Goal: Task Accomplishment & Management: Manage account settings

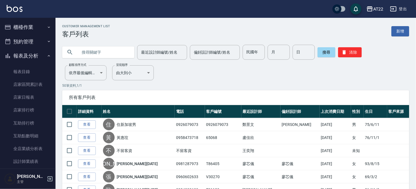
click at [38, 21] on button "櫃檯作業" at bounding box center [27, 27] width 51 height 14
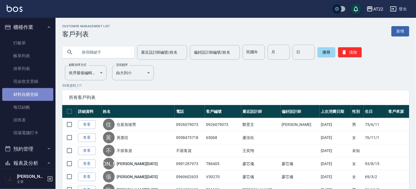
click at [32, 96] on link "材料自購登錄" at bounding box center [27, 94] width 51 height 13
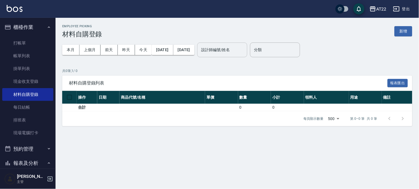
click at [233, 51] on input "設計師編號/姓名" at bounding box center [222, 50] width 45 height 10
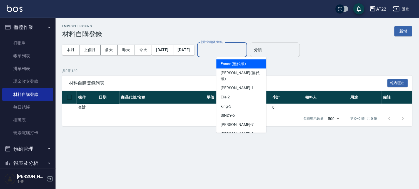
click at [297, 51] on input "分類" at bounding box center [274, 50] width 45 height 10
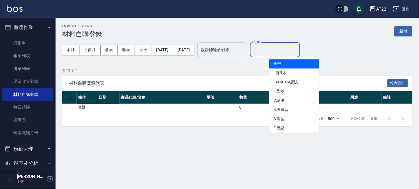
click at [124, 83] on span "材料自購登錄列表" at bounding box center [228, 83] width 319 height 6
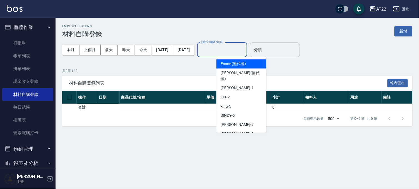
click at [232, 52] on input "設計師編號/姓名" at bounding box center [222, 50] width 45 height 10
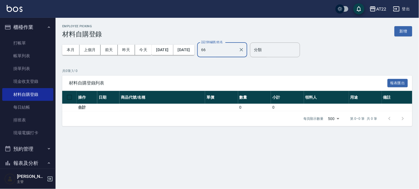
type input "66"
click at [294, 49] on input "分類" at bounding box center [274, 50] width 45 height 10
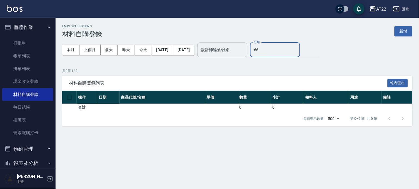
type input "6"
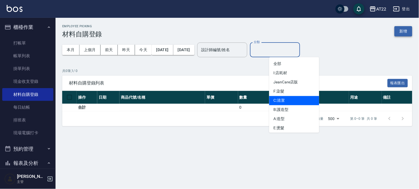
click at [408, 30] on button "新增" at bounding box center [403, 31] width 18 height 10
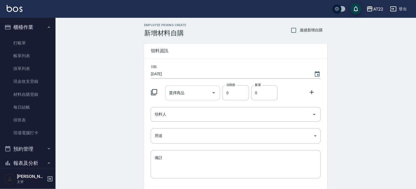
click at [207, 88] on input "選擇商品" at bounding box center [189, 93] width 42 height 10
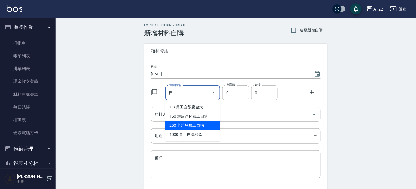
click at [178, 126] on li "250 卡碧兒員工自購" at bounding box center [192, 125] width 55 height 9
type input "卡碧兒員工自購"
type input "250"
type input "1"
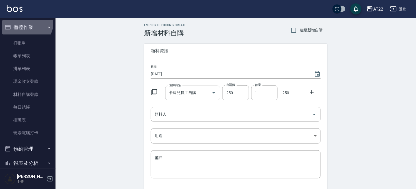
click at [22, 21] on button "櫃檯作業" at bounding box center [27, 27] width 51 height 14
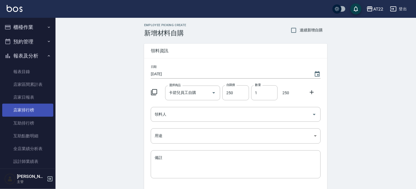
drag, startPoint x: 34, startPoint y: 126, endPoint x: 34, endPoint y: 114, distance: 12.5
click at [34, 126] on link "互助排行榜" at bounding box center [27, 123] width 51 height 13
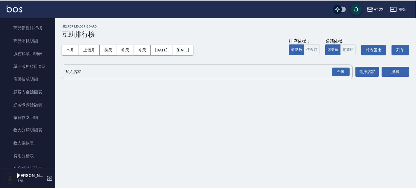
scroll to position [301, 0]
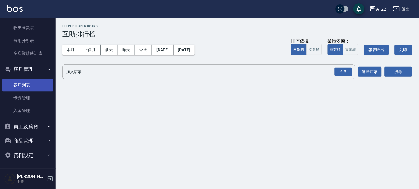
click at [36, 82] on link "客戶列表" at bounding box center [27, 85] width 51 height 13
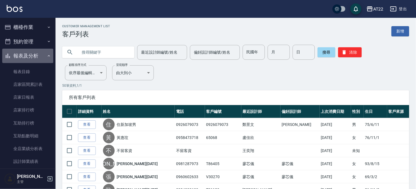
click at [37, 54] on button "報表及分析" at bounding box center [27, 56] width 51 height 14
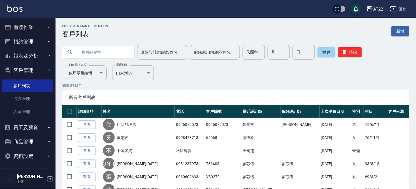
click at [101, 48] on input "text" at bounding box center [104, 52] width 52 height 15
paste input "0970781105"
type input "0970781105"
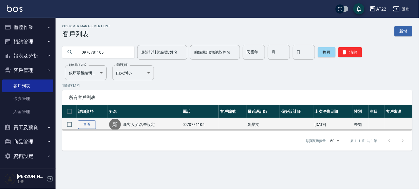
click at [90, 126] on link "查看" at bounding box center [87, 124] width 18 height 9
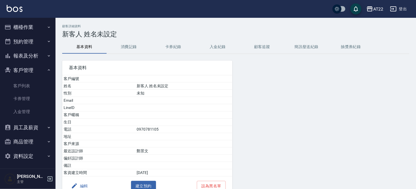
click at [128, 49] on button "消費記錄" at bounding box center [129, 46] width 44 height 13
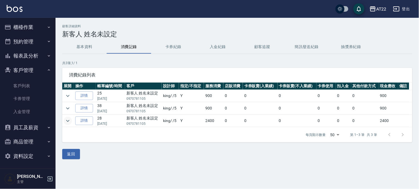
click at [66, 120] on icon "expand row" at bounding box center [67, 120] width 7 height 7
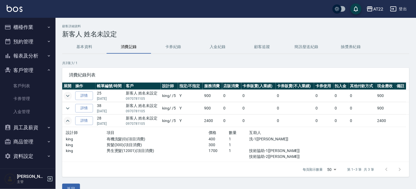
click at [66, 94] on icon "expand row" at bounding box center [67, 95] width 7 height 7
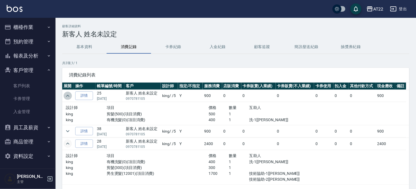
click at [66, 94] on icon "expand row" at bounding box center [67, 95] width 7 height 7
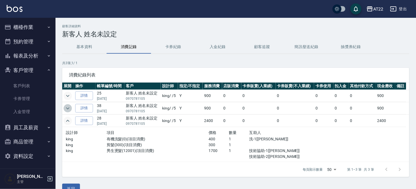
click at [67, 107] on icon "expand row" at bounding box center [67, 108] width 7 height 7
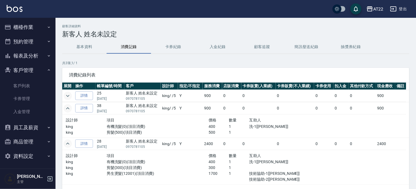
click at [31, 55] on button "報表及分析" at bounding box center [27, 56] width 51 height 14
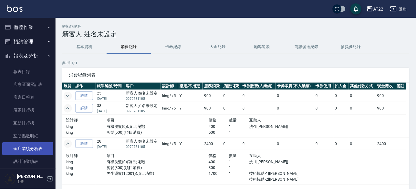
scroll to position [154, 0]
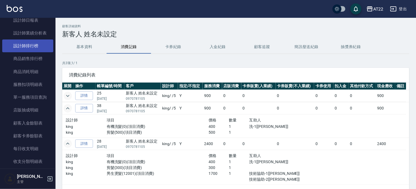
drag, startPoint x: 35, startPoint y: 43, endPoint x: 43, endPoint y: 43, distance: 8.3
click at [35, 43] on link "設計師排行榜" at bounding box center [27, 45] width 51 height 13
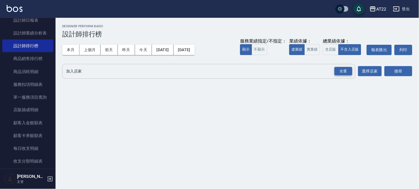
click at [345, 70] on div "全選" at bounding box center [343, 71] width 18 height 9
click at [72, 47] on button "本月" at bounding box center [70, 50] width 17 height 10
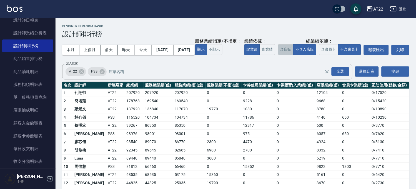
click at [278, 55] on button "含店販" at bounding box center [286, 49] width 16 height 11
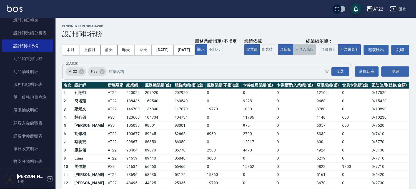
click at [293, 55] on button "不含入店販" at bounding box center [304, 49] width 23 height 11
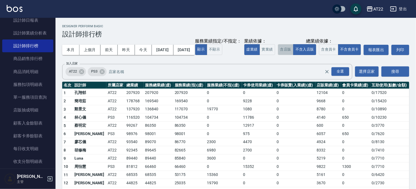
click at [278, 55] on button "含店販" at bounding box center [286, 49] width 16 height 11
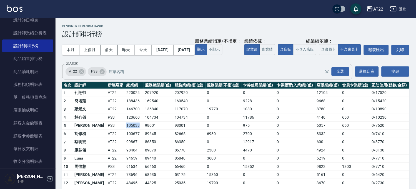
drag, startPoint x: 114, startPoint y: 136, endPoint x: 130, endPoint y: 132, distance: 16.0
click at [130, 130] on td "105033" at bounding box center [134, 125] width 19 height 8
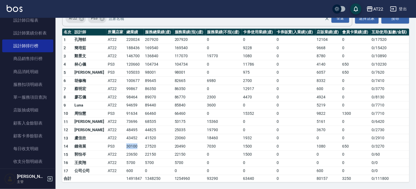
drag, startPoint x: 114, startPoint y: 147, endPoint x: 126, endPoint y: 146, distance: 12.0
click at [126, 146] on td "30100" at bounding box center [134, 146] width 19 height 8
drag, startPoint x: 116, startPoint y: 128, endPoint x: 119, endPoint y: 131, distance: 4.3
click at [125, 131] on td "48495" at bounding box center [134, 130] width 19 height 8
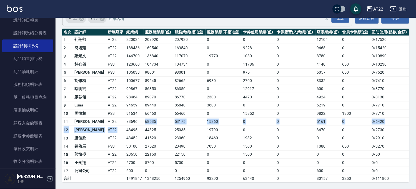
drag, startPoint x: 115, startPoint y: 126, endPoint x: 125, endPoint y: 125, distance: 10.6
click at [125, 125] on tbody "1 孔翔郁 AT22 220024 207920 207920 0 0 0 12104 0 0 / 17520 2 簡培茹 AT22 188436 16954…" at bounding box center [235, 109] width 347 height 147
click at [125, 130] on td "48495" at bounding box center [134, 130] width 19 height 8
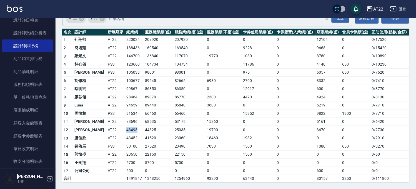
drag, startPoint x: 114, startPoint y: 130, endPoint x: 104, endPoint y: 132, distance: 10.8
click at [104, 132] on tr "12 楊秉融 AT22 48495 44825 25035 19790 0 0 3670 0 0 / 2730" at bounding box center [235, 130] width 347 height 8
click at [106, 132] on td "AT22" at bounding box center [115, 130] width 19 height 8
click at [377, 7] on div "AT22" at bounding box center [378, 9] width 10 height 7
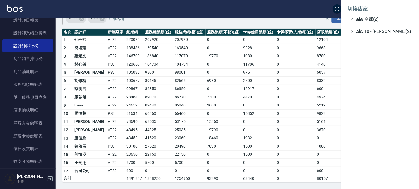
click at [268, 12] on div at bounding box center [209, 94] width 419 height 189
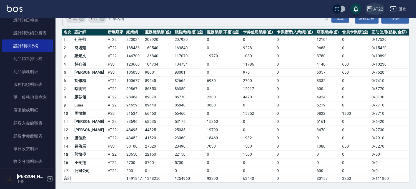
click at [380, 8] on div "AT22" at bounding box center [378, 9] width 10 height 7
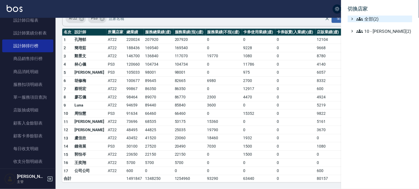
click at [368, 20] on span "全部(2)" at bounding box center [383, 19] width 54 height 7
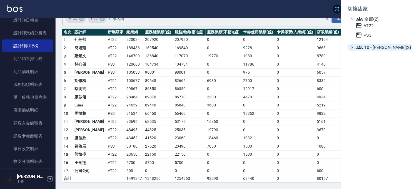
click at [369, 45] on span "10 - 楊家昕(2)" at bounding box center [383, 47] width 54 height 7
click at [256, 7] on div at bounding box center [209, 94] width 419 height 189
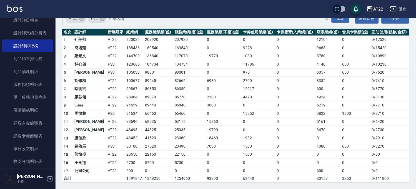
click at [103, 18] on icon at bounding box center [102, 19] width 6 height 6
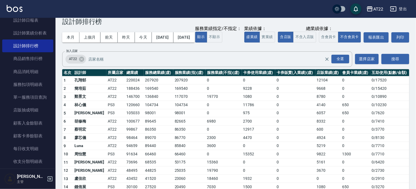
scroll to position [3, 0]
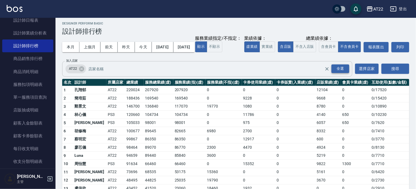
click at [342, 73] on div "全選" at bounding box center [341, 68] width 18 height 9
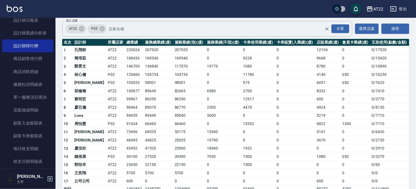
scroll to position [34, 0]
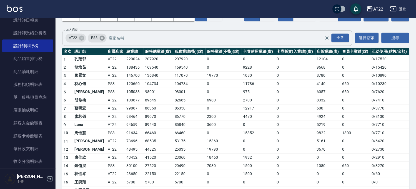
click at [102, 40] on icon at bounding box center [102, 37] width 5 height 5
click at [391, 43] on button "搜尋" at bounding box center [396, 38] width 28 height 10
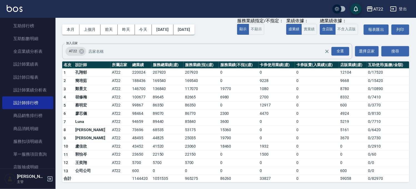
scroll to position [60, 0]
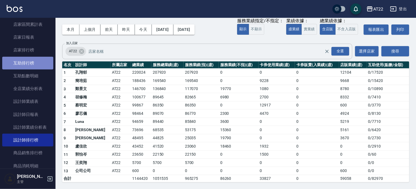
click at [37, 59] on link "互助排行榜" at bounding box center [27, 63] width 51 height 13
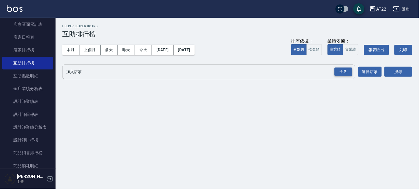
click at [341, 70] on div "全選" at bounding box center [343, 71] width 18 height 9
click at [396, 73] on button "搜尋" at bounding box center [398, 72] width 28 height 10
click at [390, 70] on button "搜尋" at bounding box center [398, 72] width 28 height 10
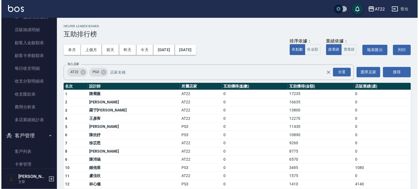
scroll to position [276, 0]
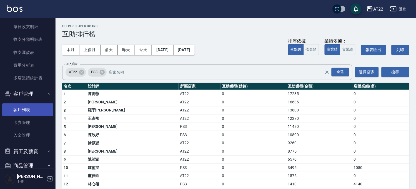
click at [11, 114] on link "客戶列表" at bounding box center [27, 109] width 51 height 13
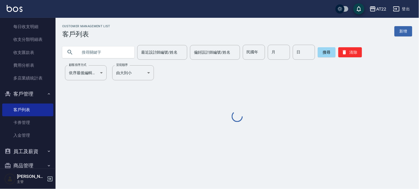
click at [101, 51] on input "text" at bounding box center [104, 52] width 52 height 15
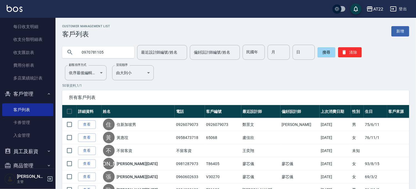
type input "0970781105"
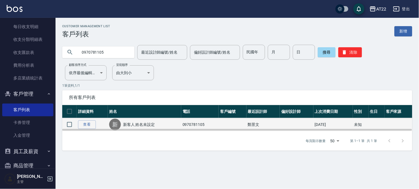
click at [86, 118] on td "查看" at bounding box center [92, 124] width 31 height 13
click at [84, 124] on link "查看" at bounding box center [87, 124] width 18 height 9
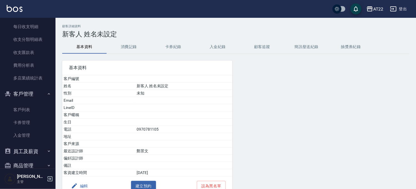
click at [134, 49] on button "消費記錄" at bounding box center [129, 46] width 44 height 13
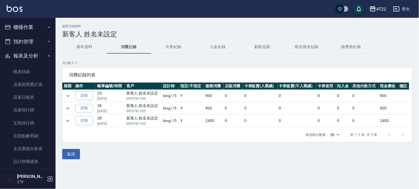
click at [17, 33] on button "櫃檯作業" at bounding box center [27, 27] width 51 height 14
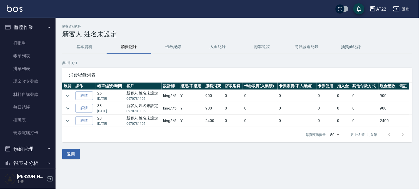
click at [21, 29] on button "櫃檯作業" at bounding box center [27, 27] width 51 height 14
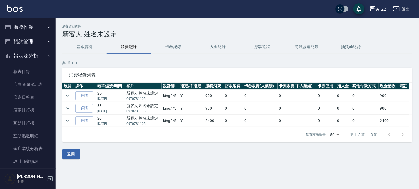
click at [21, 29] on button "櫃檯作業" at bounding box center [27, 27] width 51 height 14
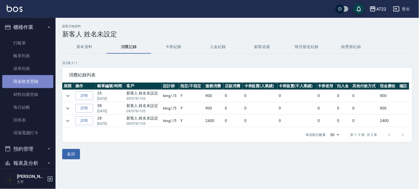
click at [37, 80] on link "現金收支登錄" at bounding box center [27, 81] width 51 height 13
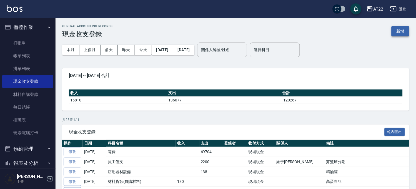
click at [406, 29] on button "新增" at bounding box center [401, 31] width 18 height 10
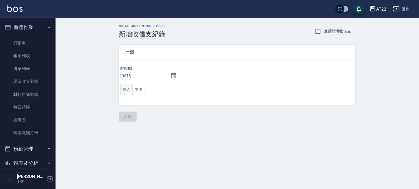
click at [129, 90] on button "收入" at bounding box center [126, 89] width 12 height 11
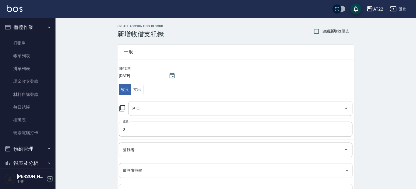
click at [149, 108] on input "科目" at bounding box center [236, 109] width 211 height 10
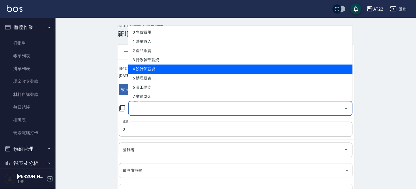
scroll to position [123, 0]
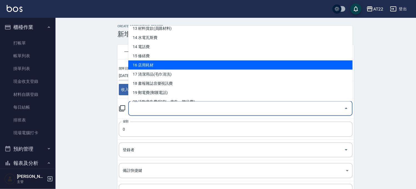
click at [179, 64] on li "16 店用耗材" at bounding box center [240, 64] width 224 height 9
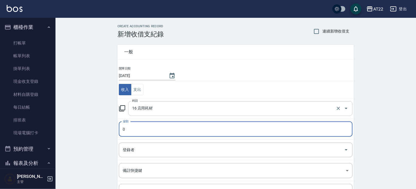
click at [143, 105] on input "16 店用耗材" at bounding box center [233, 109] width 204 height 10
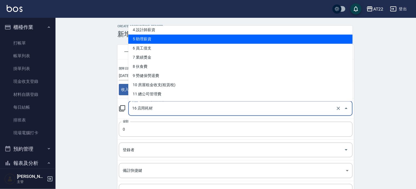
scroll to position [62, 0]
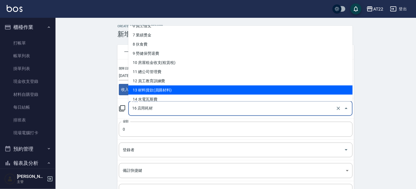
click at [178, 86] on li "13 材料貨款(員購材料)" at bounding box center [240, 89] width 224 height 9
type input "13 材料貨款(員購材料)"
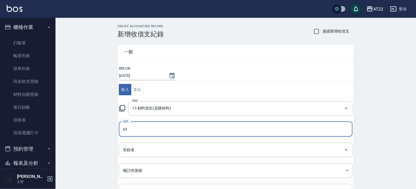
type input "65"
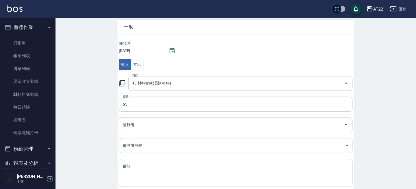
scroll to position [56, 0]
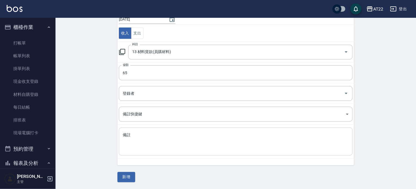
click at [152, 140] on textarea "備註" at bounding box center [236, 141] width 226 height 19
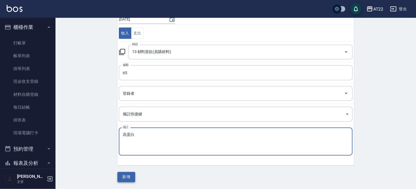
type textarea "高蛋白"
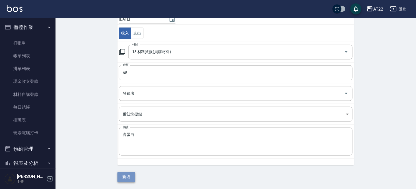
click at [131, 174] on button "新增" at bounding box center [126, 177] width 18 height 10
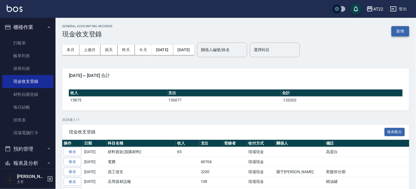
click at [394, 31] on button "新增" at bounding box center [401, 31] width 18 height 10
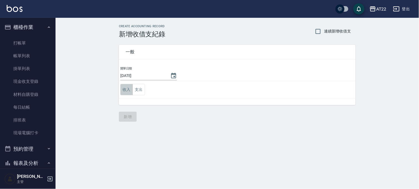
click at [131, 89] on button "收入" at bounding box center [126, 89] width 12 height 11
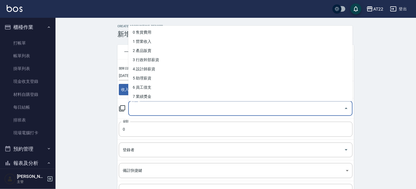
click at [152, 109] on input "科目" at bounding box center [236, 109] width 211 height 10
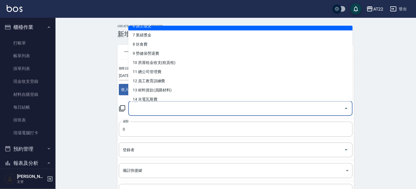
scroll to position [123, 0]
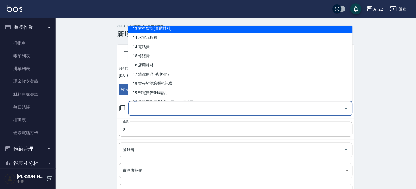
click at [168, 31] on li "13 材料貨款(員購材料)" at bounding box center [240, 28] width 224 height 9
type input "13 材料貨款(員購材料)"
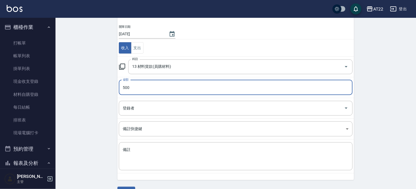
scroll to position [56, 0]
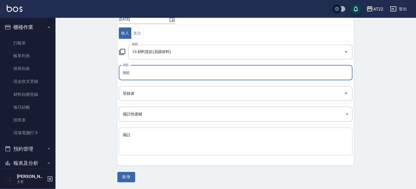
type input "500"
click at [157, 136] on textarea "備註" at bounding box center [236, 141] width 226 height 19
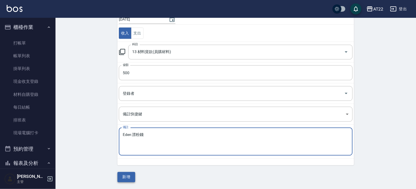
type textarea "Eden 漂粉錢"
click at [131, 176] on button "新增" at bounding box center [126, 177] width 18 height 10
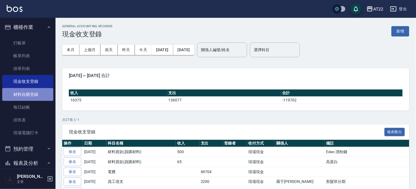
click at [36, 89] on link "材料自購登錄" at bounding box center [27, 94] width 51 height 13
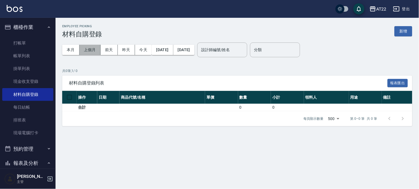
click at [88, 51] on button "上個月" at bounding box center [89, 50] width 21 height 10
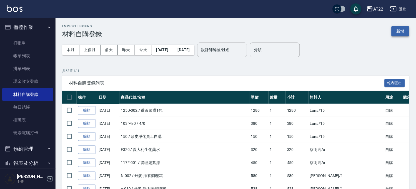
click at [403, 32] on button "新增" at bounding box center [401, 31] width 18 height 10
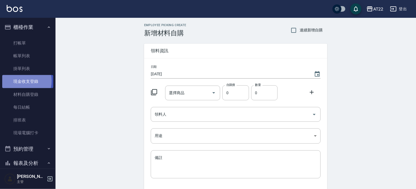
click at [19, 81] on link "現金收支登錄" at bounding box center [27, 81] width 51 height 13
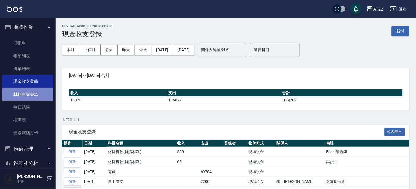
click at [38, 93] on link "材料自購登錄" at bounding box center [27, 94] width 51 height 13
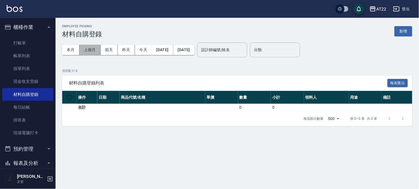
click at [81, 48] on button "上個月" at bounding box center [89, 50] width 21 height 10
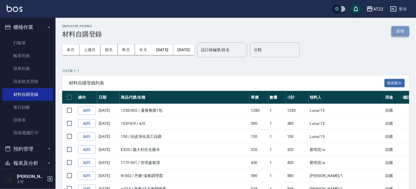
click at [400, 30] on button "新增" at bounding box center [401, 31] width 18 height 10
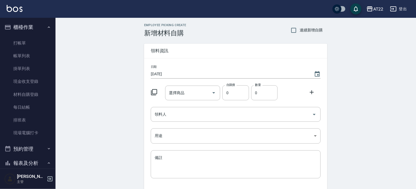
click at [301, 34] on label "連續新增自購" at bounding box center [305, 30] width 35 height 12
click at [300, 34] on input "連續新增自購" at bounding box center [294, 30] width 12 height 12
checkbox input "true"
click at [189, 95] on input "選擇商品" at bounding box center [189, 93] width 42 height 10
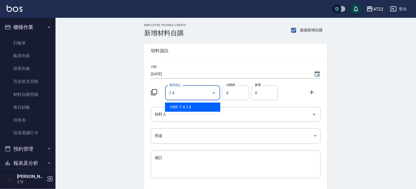
type input "7.4"
type input "180"
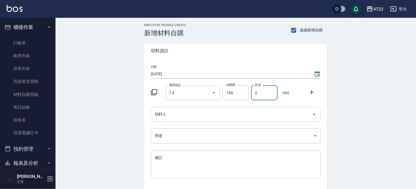
type input "2"
click at [175, 116] on input "領料人" at bounding box center [231, 114] width 157 height 10
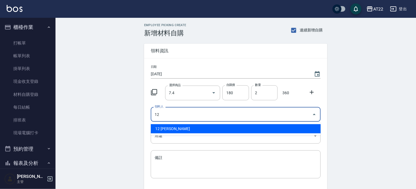
type input "12 胡修梅"
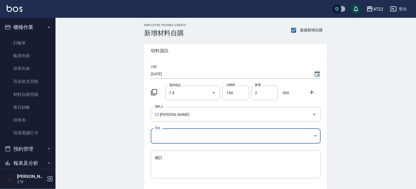
click at [169, 138] on body "AT22 登出 櫃檯作業 打帳單 帳單列表 掛單列表 現金收支登錄 材料自購登錄 每日結帳 排班表 現場電腦打卡 預約管理 預約管理 單日預約紀錄 單週預約紀…" at bounding box center [208, 114] width 416 height 229
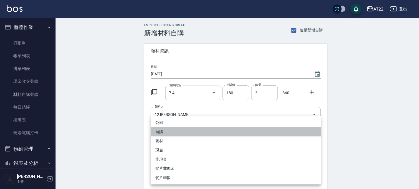
click at [170, 131] on li "自購" at bounding box center [236, 131] width 170 height 9
type input "自購"
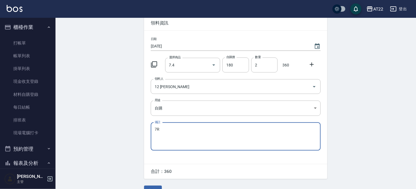
scroll to position [41, 0]
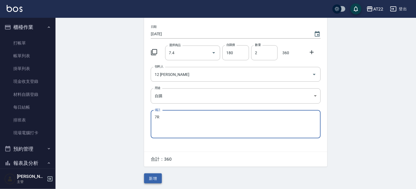
type textarea "7R"
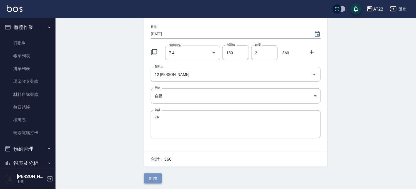
click at [147, 176] on button "新增" at bounding box center [153, 178] width 18 height 10
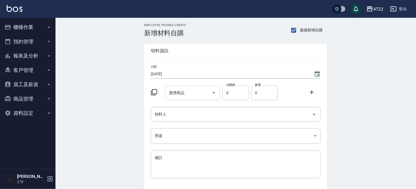
click at [195, 96] on input "選擇商品" at bounding box center [189, 93] width 42 height 10
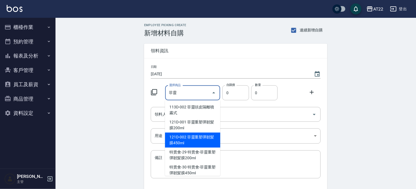
click at [208, 138] on li "121D-002 菲靈重塑彈韌髪膜450ml" at bounding box center [192, 139] width 55 height 15
type input "菲靈重塑彈韌髪膜450ml"
type input "1500"
type input "1"
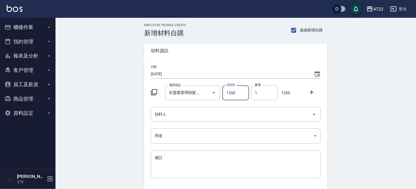
type input "1200"
click at [313, 95] on div at bounding box center [313, 92] width 14 height 10
click at [312, 92] on icon at bounding box center [312, 92] width 4 height 4
click at [192, 116] on input "選擇商品" at bounding box center [189, 115] width 42 height 10
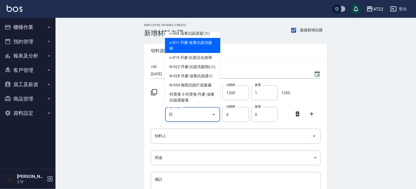
scroll to position [92, 0]
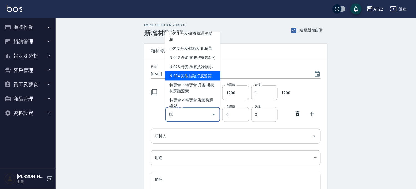
click at [202, 81] on li "N-034 無暇抗熱打底髮霧" at bounding box center [192, 75] width 55 height 9
type input "無暇抗熱打底髮霧"
type input "560"
type input "1"
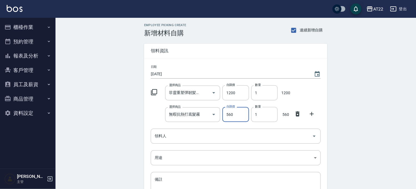
click at [240, 114] on input "560" at bounding box center [235, 114] width 26 height 15
type input "448"
type input "2"
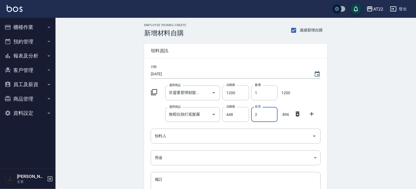
click at [312, 114] on icon at bounding box center [312, 114] width 4 height 4
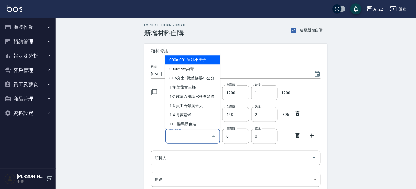
click at [179, 135] on input "選擇商品" at bounding box center [189, 136] width 42 height 10
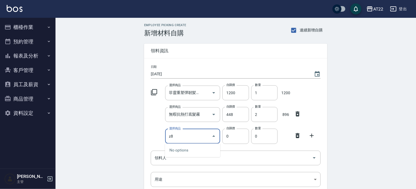
type input "z"
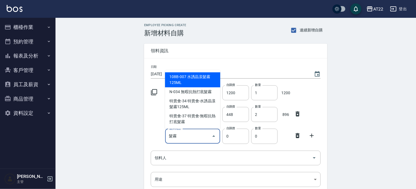
click at [202, 82] on li "108B-007 水誘晶漾髮霧125ML" at bounding box center [192, 79] width 55 height 15
type input "水誘晶漾髮霧125ML"
type input "600"
type input "1"
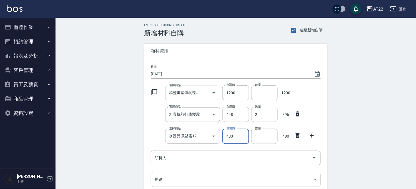
type input "480"
click at [310, 134] on icon at bounding box center [312, 135] width 7 height 7
click at [183, 157] on input "選擇商品" at bounding box center [189, 158] width 42 height 10
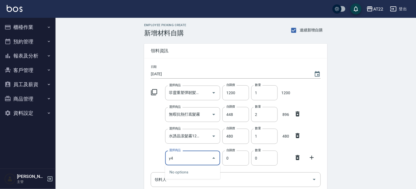
type input "y"
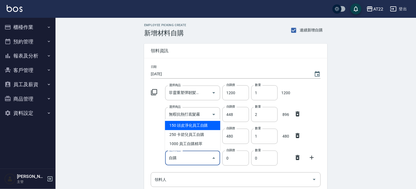
click at [199, 126] on li "150 頭皮淨化員工自購" at bounding box center [192, 125] width 55 height 9
type input "頭皮淨化員工自購"
type input "150"
type input "1"
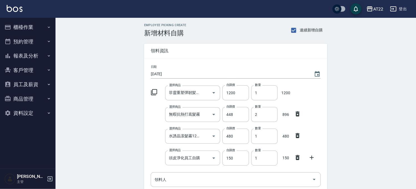
click at [316, 157] on div at bounding box center [313, 157] width 14 height 10
click at [309, 155] on icon at bounding box center [312, 157] width 7 height 7
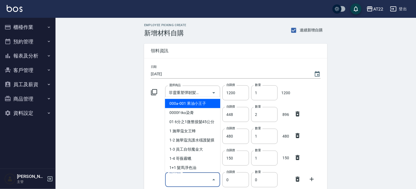
click at [178, 177] on div "選擇商品 選擇商品" at bounding box center [192, 179] width 55 height 15
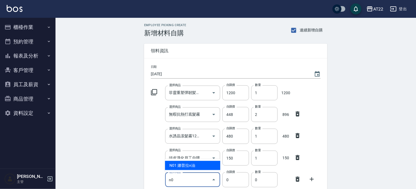
type input "n"
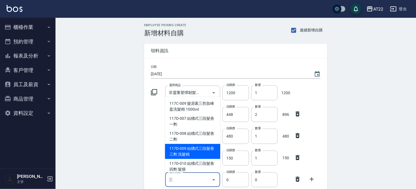
scroll to position [13, 0]
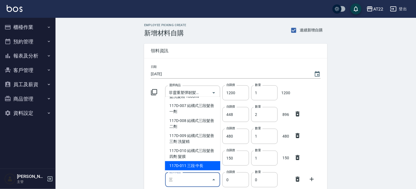
click at [196, 161] on li "117D-011 三段 中長" at bounding box center [192, 165] width 55 height 9
type input "三段 中長"
type input "330"
type input "1"
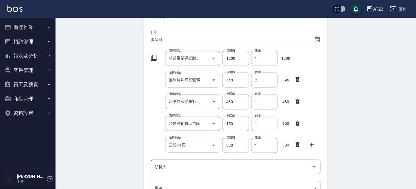
scroll to position [62, 0]
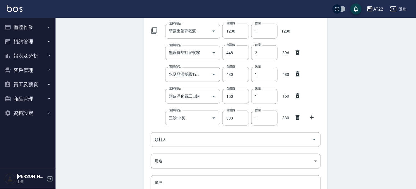
click at [310, 117] on icon at bounding box center [312, 117] width 7 height 7
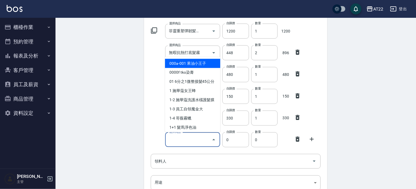
click at [187, 144] on input "選擇商品" at bounding box center [189, 140] width 42 height 10
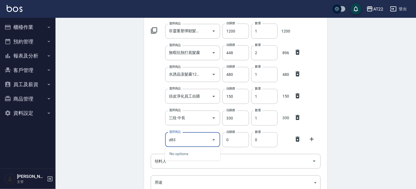
type input "d83"
type input "0"
click at [187, 144] on input "d83" at bounding box center [189, 140] width 42 height 10
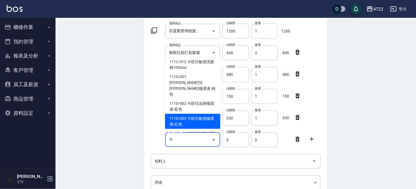
scroll to position [92, 0]
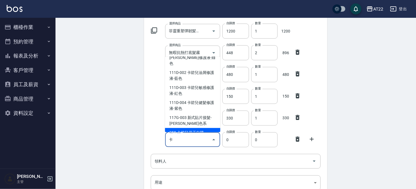
click at [198, 128] on li "250 卡碧兒員工自購" at bounding box center [192, 132] width 55 height 9
type input "卡碧兒員工自購"
type input "250"
type input "1"
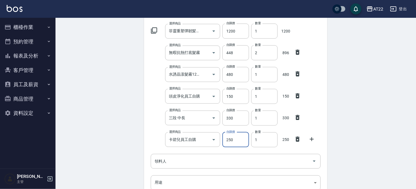
click at [314, 136] on icon at bounding box center [312, 139] width 7 height 7
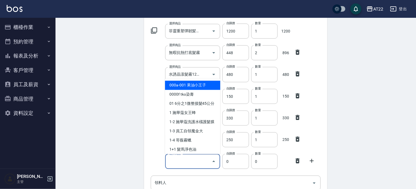
click at [205, 161] on input "選擇商品" at bounding box center [189, 161] width 42 height 10
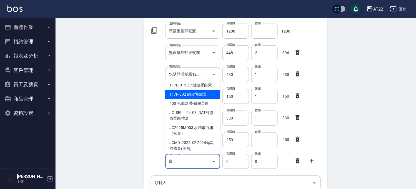
click at [203, 93] on li "117F-002 總公司白漂" at bounding box center [192, 94] width 55 height 9
type input "總公司白漂"
type input "450"
type input "1"
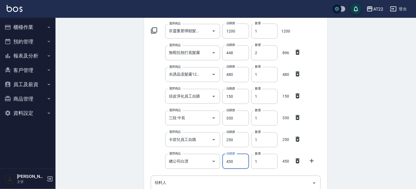
scroll to position [123, 0]
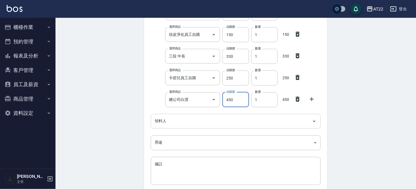
click at [219, 126] on div "領料人" at bounding box center [236, 121] width 170 height 15
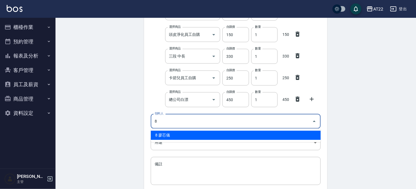
type input "8 廖芯儀"
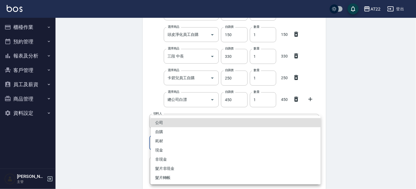
click at [215, 148] on body "AT22 登出 櫃檯作業 打帳單 帳單列表 掛單列表 現金收支登錄 材料自購登錄 每日結帳 排班表 現場電腦打卡 預約管理 預約管理 單日預約紀錄 單週預約紀…" at bounding box center [208, 56] width 416 height 359
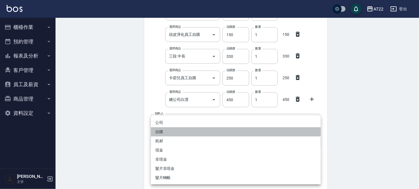
click at [196, 135] on li "自購" at bounding box center [236, 131] width 170 height 9
type input "自購"
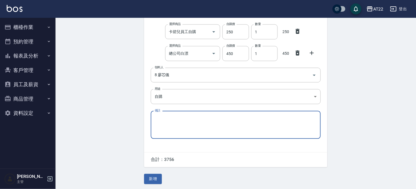
scroll to position [171, 0]
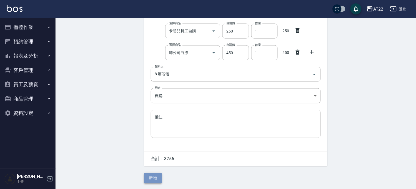
click at [150, 178] on button "新增" at bounding box center [153, 178] width 18 height 10
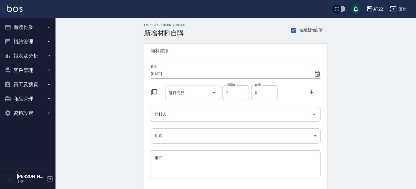
click at [208, 95] on input "選擇商品" at bounding box center [189, 93] width 42 height 10
type input "s"
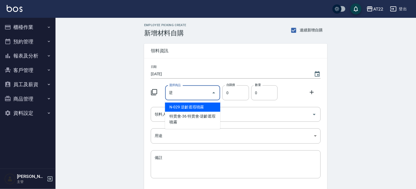
type input "逆齡遮瑕噴霧"
type input "650"
type input "1"
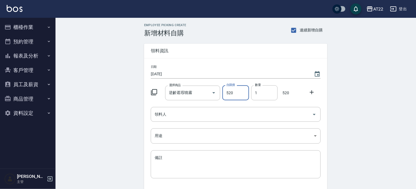
type input "520"
click at [311, 91] on icon at bounding box center [312, 92] width 7 height 7
click at [189, 118] on input "選擇商品" at bounding box center [189, 115] width 42 height 10
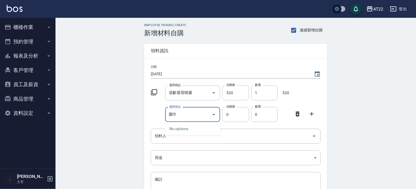
type input "為"
type input "眼"
type input "9-98"
type input "205"
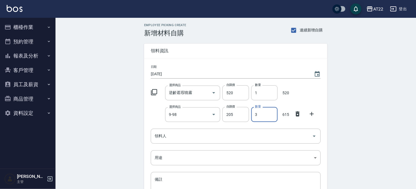
type input "3"
click at [312, 111] on icon at bounding box center [312, 114] width 7 height 7
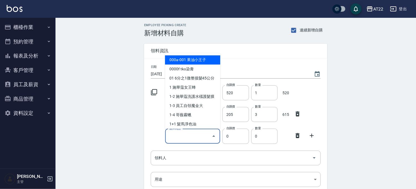
click at [199, 134] on input "選擇商品" at bounding box center [189, 136] width 42 height 10
click at [268, 97] on input "1" at bounding box center [264, 92] width 26 height 15
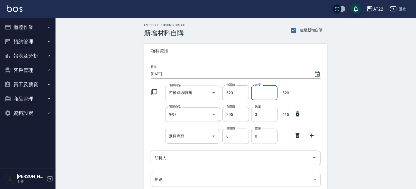
click at [268, 97] on input "1" at bounding box center [264, 92] width 26 height 15
type input "2"
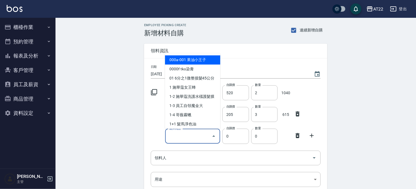
click at [174, 134] on div "選擇商品 選擇商品" at bounding box center [192, 136] width 55 height 15
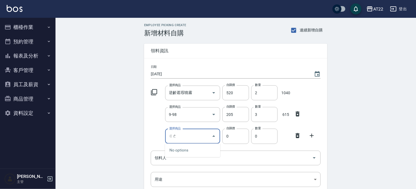
type input "歌"
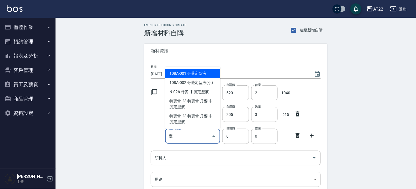
type input "哥薇定型液"
type input "400"
type input "1"
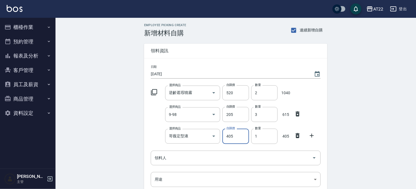
type input "405"
type input "2"
click at [313, 136] on icon at bounding box center [312, 135] width 7 height 7
click at [179, 164] on div "選擇商品" at bounding box center [192, 158] width 55 height 15
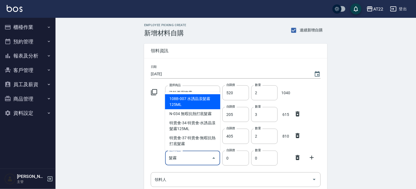
click at [204, 102] on li "108B-007 水誘晶漾髮霧125ML" at bounding box center [192, 101] width 55 height 15
type input "水誘晶漾髮霧125ML"
type input "600"
type input "1"
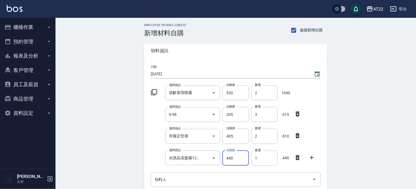
type input "440"
click at [314, 154] on icon at bounding box center [312, 157] width 7 height 7
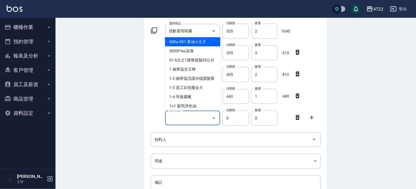
click at [183, 121] on input "選擇商品" at bounding box center [189, 118] width 42 height 10
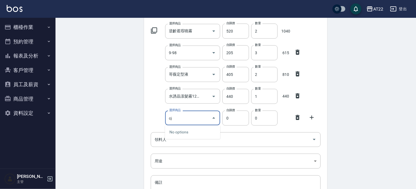
type input "c"
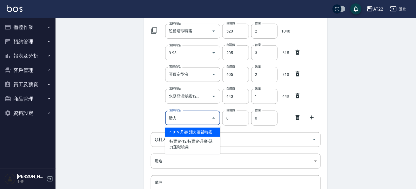
type input "丹麥-活力蓬鬆噴霧"
type input "660"
type input "1"
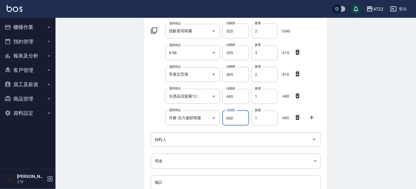
click at [232, 119] on input "660" at bounding box center [235, 118] width 26 height 15
type input "516"
click at [181, 137] on input "領料人" at bounding box center [231, 140] width 157 height 10
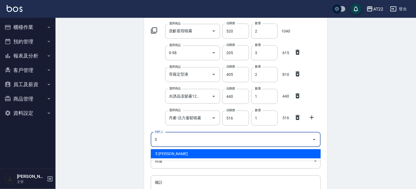
type input "5 [PERSON_NAME]"
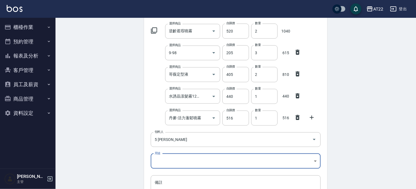
click at [182, 161] on body "AT22 登出 櫃檯作業 打帳單 帳單列表 掛單列表 現金收支登錄 材料自購登錄 每日結帳 排班表 現場電腦打卡 預約管理 預約管理 單日預約紀錄 單週預約紀…" at bounding box center [208, 96] width 416 height 316
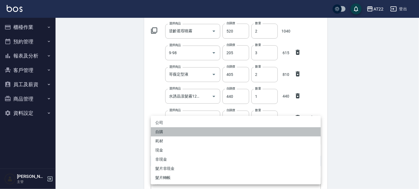
click at [177, 134] on li "自購" at bounding box center [236, 131] width 170 height 9
type input "自購"
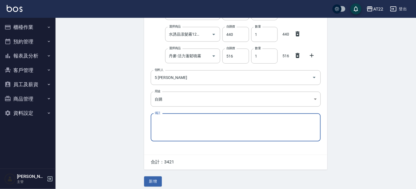
scroll to position [127, 0]
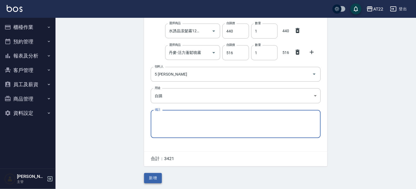
click at [157, 178] on button "新增" at bounding box center [153, 178] width 18 height 10
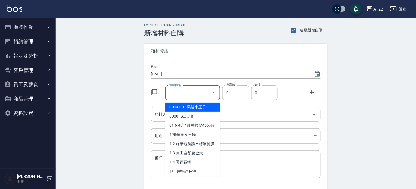
click at [192, 93] on input "選擇商品" at bounding box center [189, 93] width 42 height 10
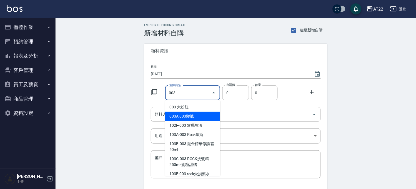
click at [194, 112] on li "003A 003髮蠟" at bounding box center [192, 116] width 55 height 9
type input "003髮蠟"
type input "400"
type input "1"
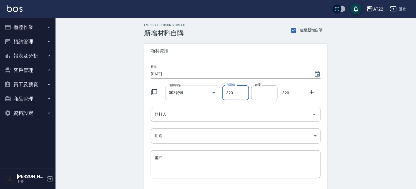
type input "320"
click at [312, 93] on icon at bounding box center [312, 92] width 4 height 4
click at [174, 121] on div "選擇商品" at bounding box center [192, 114] width 55 height 15
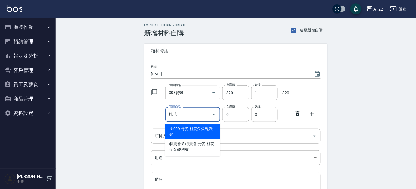
type input "丹麥-桃花朵朵乾洗髮"
type input "690"
type input "1"
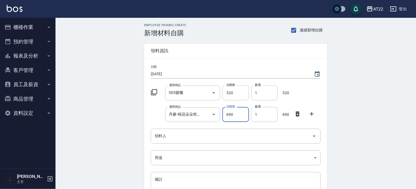
click at [238, 116] on input "690" at bounding box center [235, 114] width 26 height 15
type input "552"
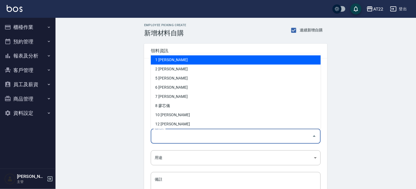
click at [190, 136] on input "領料人" at bounding box center [231, 136] width 157 height 10
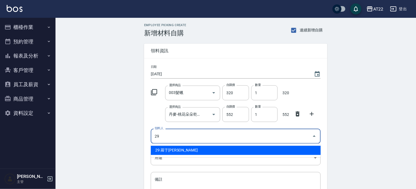
type input "29 羅于[PERSON_NAME]"
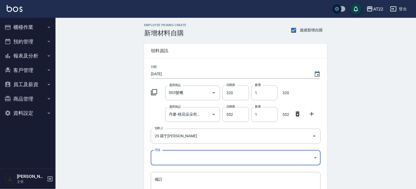
click at [182, 156] on body "AT22 登出 櫃檯作業 打帳單 帳單列表 掛單列表 現金收支登錄 材料自購登錄 每日結帳 排班表 現場電腦打卡 預約管理 預約管理 單日預約紀錄 單週預約紀…" at bounding box center [208, 125] width 416 height 250
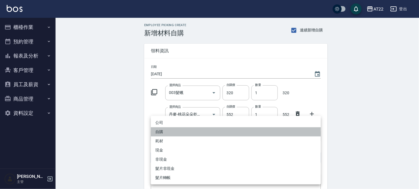
click at [171, 135] on li "自購" at bounding box center [236, 131] width 170 height 9
type input "自購"
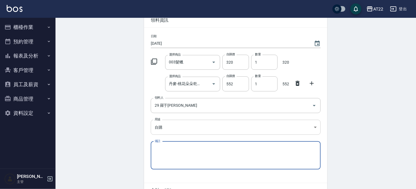
scroll to position [62, 0]
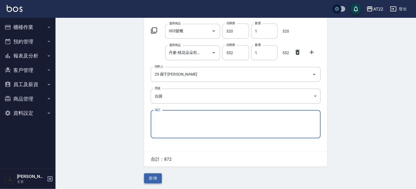
click at [154, 179] on button "新增" at bounding box center [153, 178] width 18 height 10
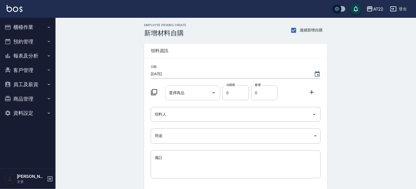
click at [201, 93] on input "選擇商品" at bounding box center [189, 93] width 42 height 10
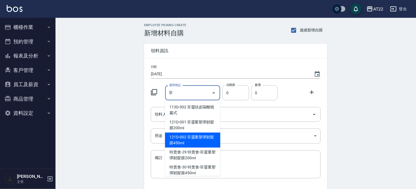
click at [201, 139] on li "121D-002 菲靈重塑彈韌髪膜450ml" at bounding box center [192, 139] width 55 height 15
type input "菲靈重塑彈韌髪膜450ml"
type input "1500"
type input "1"
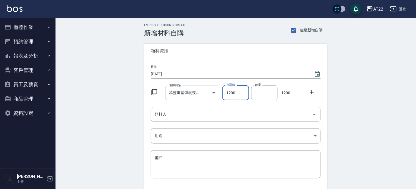
type input "1200"
click at [312, 92] on icon at bounding box center [312, 92] width 4 height 4
click at [192, 119] on input "選擇商品" at bounding box center [189, 115] width 42 height 10
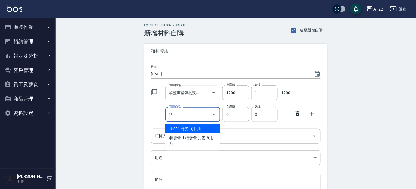
type input "丹麥-阿甘油"
type input "795"
type input "1"
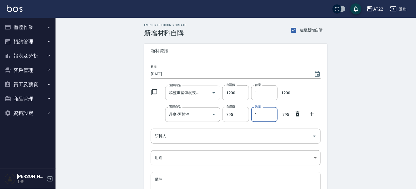
click at [228, 113] on input "795" at bounding box center [235, 114] width 26 height 15
type input "636"
drag, startPoint x: 314, startPoint y: 113, endPoint x: 201, endPoint y: 145, distance: 116.8
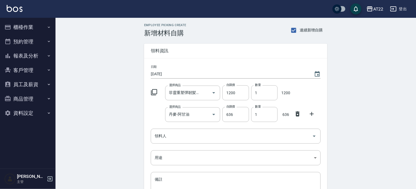
click at [313, 113] on icon at bounding box center [312, 114] width 7 height 7
click at [190, 136] on input "選擇商品" at bounding box center [189, 136] width 42 height 10
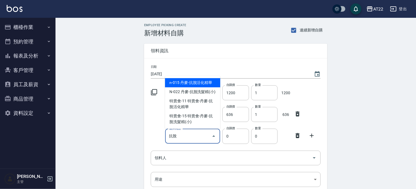
type input "丹麥-抗脫活化精華"
type input "925"
type input "1"
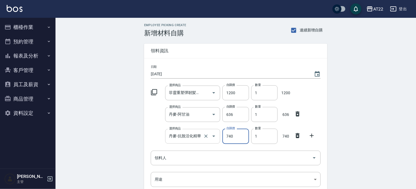
type input "740"
type input "2"
click at [193, 160] on input "領料人" at bounding box center [231, 158] width 157 height 10
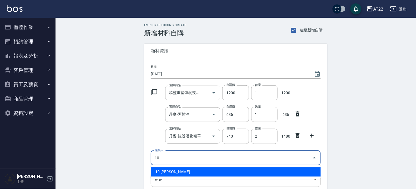
type input "10 [PERSON_NAME]"
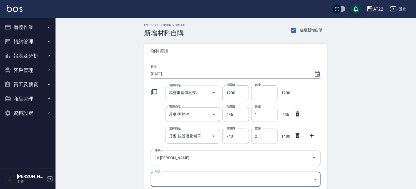
click at [190, 179] on body "AT22 登出 櫃檯作業 打帳單 帳單列表 掛單列表 現金收支登錄 材料自購登錄 每日結帳 排班表 現場電腦打卡 預約管理 預約管理 單日預約紀錄 單週預約紀…" at bounding box center [208, 136] width 416 height 272
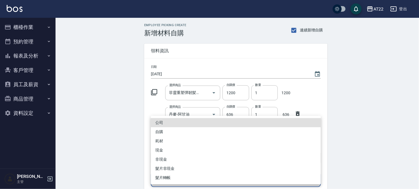
click at [175, 132] on li "自購" at bounding box center [236, 131] width 170 height 9
type input "自購"
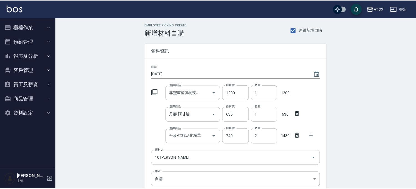
scroll to position [84, 0]
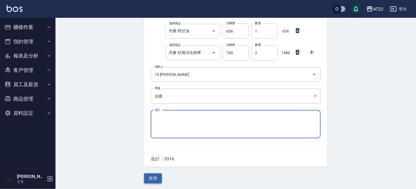
click at [157, 181] on button "新增" at bounding box center [153, 178] width 18 height 10
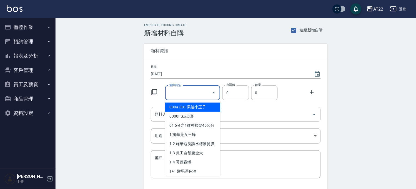
click at [179, 94] on input "選擇商品" at bounding box center [189, 93] width 42 height 10
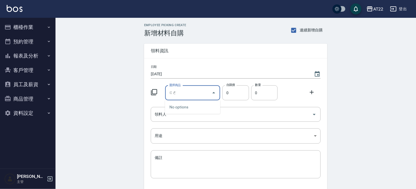
type input "歌"
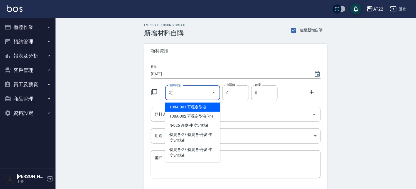
type input "哥薇定型液"
type input "400"
type input "1"
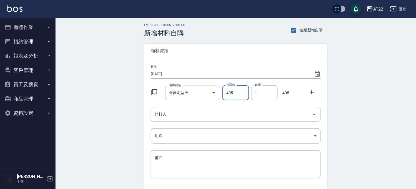
type input "405"
click at [314, 92] on icon at bounding box center [312, 92] width 7 height 7
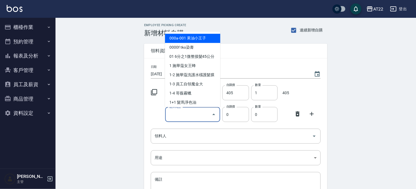
click at [186, 118] on input "選擇商品" at bounding box center [189, 115] width 42 height 10
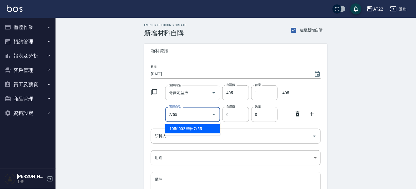
type input "華田7/55"
type input "135"
type input "1"
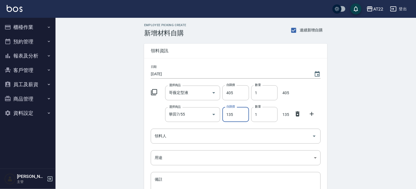
click at [314, 112] on icon at bounding box center [312, 114] width 7 height 7
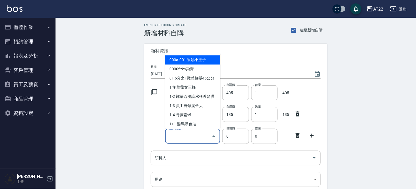
click at [186, 134] on input "選擇商品" at bounding box center [189, 136] width 42 height 10
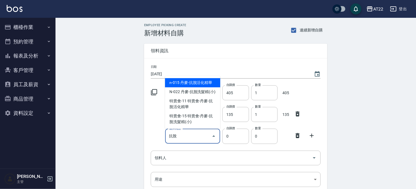
type input "丹麥-抗脫活化精華"
type input "925"
type input "1"
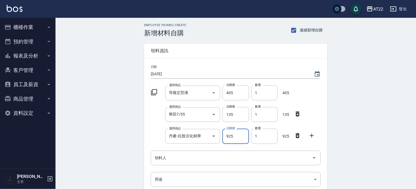
click at [235, 137] on input "925" at bounding box center [235, 136] width 26 height 15
type input "740"
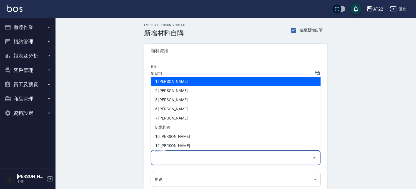
click at [202, 162] on input "領料人" at bounding box center [231, 158] width 157 height 10
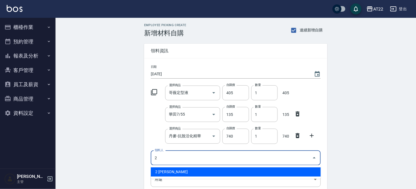
type input "2 楊秉融"
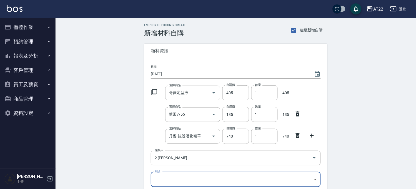
click at [201, 180] on body "AT22 登出 櫃檯作業 打帳單 帳單列表 掛單列表 現金收支登錄 材料自購登錄 每日結帳 排班表 現場電腦打卡 預約管理 預約管理 單日預約紀錄 單週預約紀…" at bounding box center [208, 136] width 416 height 272
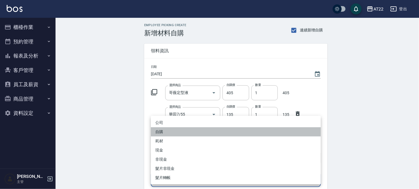
click at [176, 132] on li "自購" at bounding box center [236, 131] width 170 height 9
type input "自購"
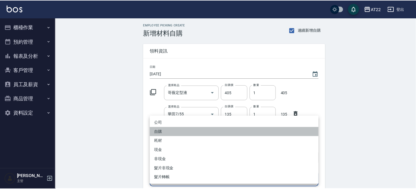
scroll to position [84, 0]
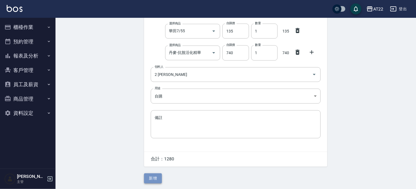
click at [157, 176] on button "新增" at bounding box center [153, 178] width 18 height 10
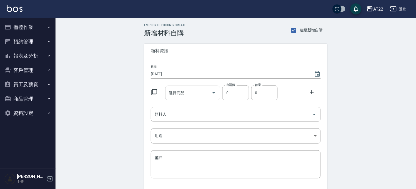
click at [183, 99] on div "選擇商品" at bounding box center [192, 93] width 55 height 15
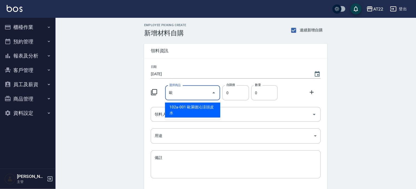
type input "[PERSON_NAME]涼頭皮水"
type input "225"
type input "1"
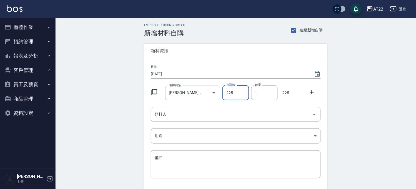
click at [309, 90] on icon at bounding box center [312, 92] width 7 height 7
click at [177, 115] on input "選擇商品" at bounding box center [189, 115] width 42 height 10
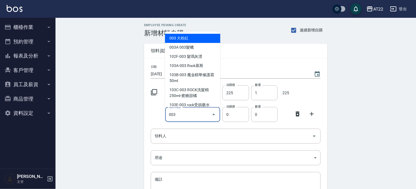
type input "大粉紅"
type input "450"
type input "1"
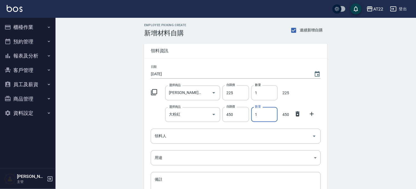
drag, startPoint x: 196, startPoint y: 122, endPoint x: 194, endPoint y: 120, distance: 3.0
click at [195, 122] on div "日期 [DATE] 選擇商品 歐萊德沁涼頭皮水 選擇商品 自購價 225 自購價 數量 1 數量 225 選擇商品 大粉紅 選擇商品 自購價 450 自購價 …" at bounding box center [235, 135] width 183 height 155
click at [194, 120] on div "大粉紅 選擇商品" at bounding box center [192, 114] width 55 height 15
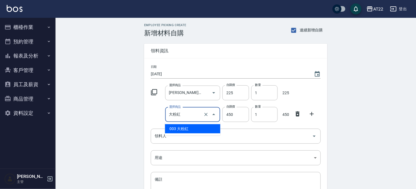
click at [194, 120] on div "大粉紅 選擇商品" at bounding box center [192, 114] width 55 height 15
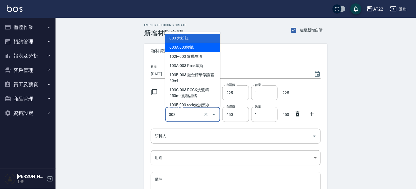
click at [192, 46] on li "003A 003髮蠟" at bounding box center [192, 47] width 55 height 9
type input "003髮蠟"
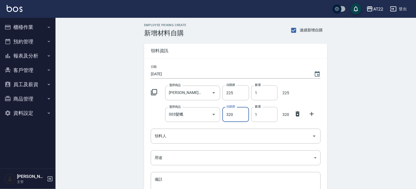
type input "320"
click at [314, 113] on icon at bounding box center [312, 114] width 7 height 7
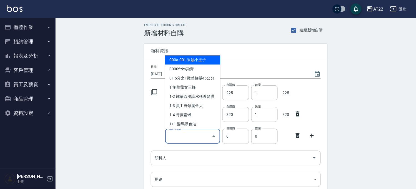
click at [202, 139] on input "選擇商品" at bounding box center [189, 136] width 42 height 10
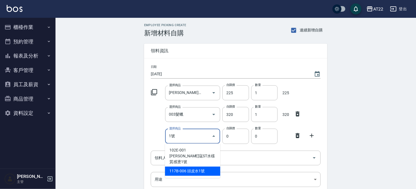
click at [213, 167] on li "117B-006 頭皮水1號" at bounding box center [192, 171] width 55 height 9
type input "頭皮水1號"
type input "490"
type input "1"
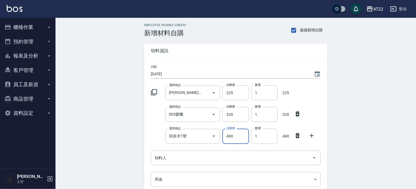
click at [314, 134] on icon at bounding box center [312, 135] width 7 height 7
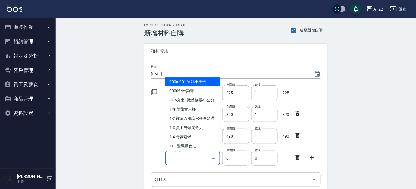
click at [189, 154] on input "選擇商品" at bounding box center [189, 158] width 42 height 10
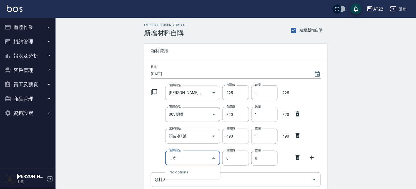
type input "歌"
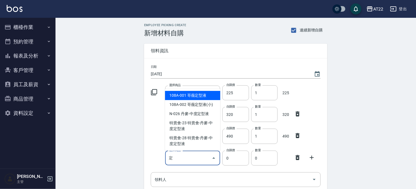
type input "哥薇定型液"
type input "400"
type input "1"
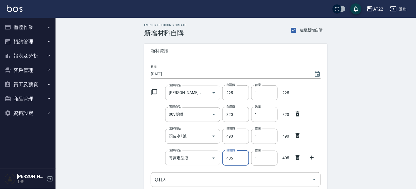
type input "405"
click at [312, 155] on icon at bounding box center [312, 157] width 7 height 7
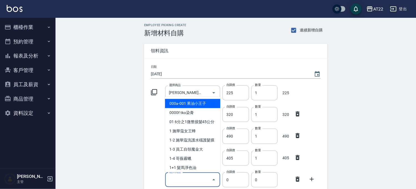
click at [178, 179] on input "選擇商品" at bounding box center [189, 180] width 42 height 10
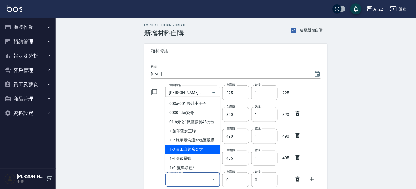
click at [202, 154] on li "1-3 員工自領魔金大" at bounding box center [192, 149] width 55 height 9
type input "員工自領魔金大"
type input "680"
type input "1"
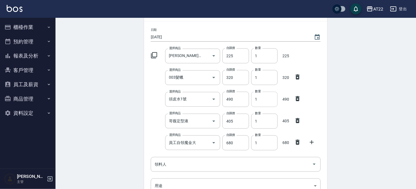
scroll to position [62, 0]
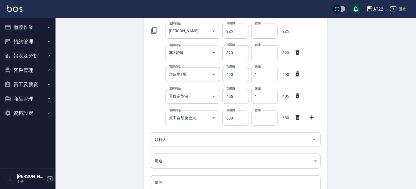
click at [311, 118] on icon at bounding box center [312, 117] width 7 height 7
click at [180, 140] on input "選擇商品" at bounding box center [189, 140] width 42 height 10
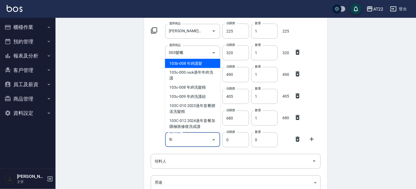
type input "年"
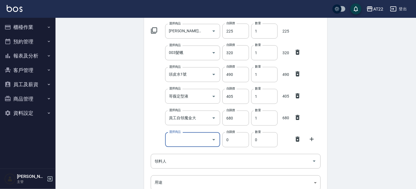
click at [186, 142] on input "選擇商品" at bounding box center [189, 140] width 42 height 10
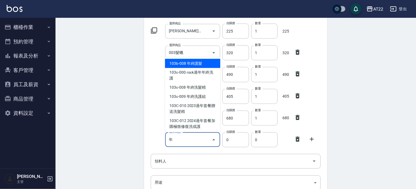
click at [197, 65] on li "103b-008 年終護髮" at bounding box center [192, 63] width 55 height 9
type input "年終護髮"
type input "220"
type input "1"
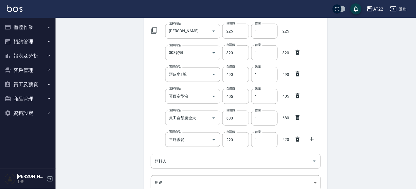
click at [312, 137] on icon at bounding box center [312, 139] width 4 height 4
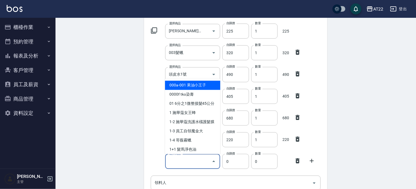
click at [172, 162] on input "選擇商品" at bounding box center [189, 161] width 42 height 10
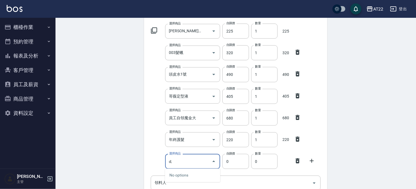
type input "d"
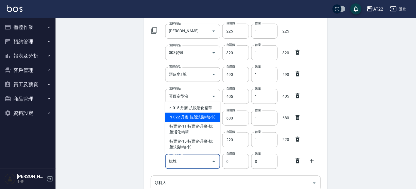
click at [203, 117] on li "N-022 丹麥-抗脫洗髮精(小)" at bounding box center [192, 117] width 55 height 9
type input "丹麥-抗脫洗髮精(小)"
type input "650"
type input "1"
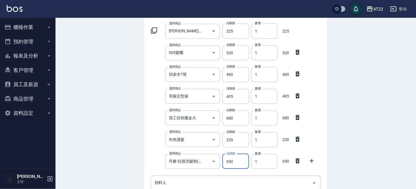
click at [234, 162] on input "650" at bounding box center [235, 161] width 26 height 15
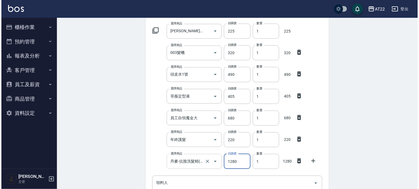
scroll to position [92, 0]
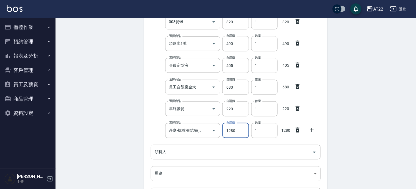
type input "1280"
click at [175, 151] on input "領料人" at bounding box center [231, 152] width 157 height 10
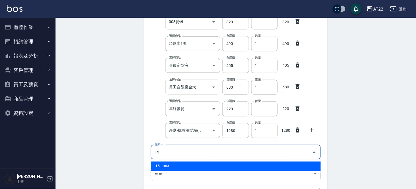
type input "15 Luna"
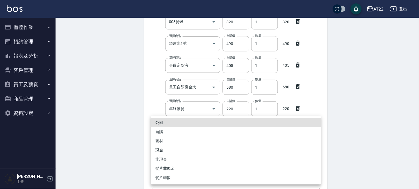
click at [181, 176] on body "AT22 登出 櫃檯作業 打帳單 帳單列表 掛單列表 現金收支登錄 材料自購登錄 每日結帳 排班表 現場電腦打卡 預約管理 預約管理 單日預約紀錄 單週預約紀…" at bounding box center [209, 87] width 419 height 359
click at [168, 132] on li "自購" at bounding box center [236, 131] width 170 height 9
type input "自購"
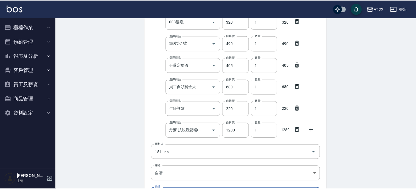
scroll to position [171, 0]
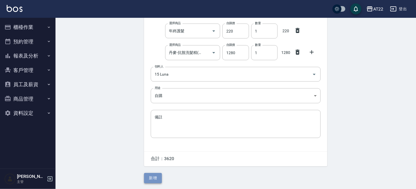
click at [156, 176] on button "新增" at bounding box center [153, 178] width 18 height 10
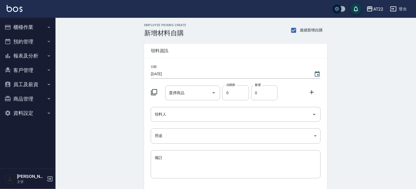
click at [28, 31] on button "櫃檯作業" at bounding box center [27, 27] width 51 height 14
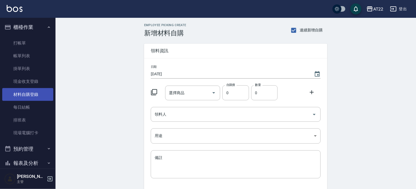
click at [29, 93] on link "材料自購登錄" at bounding box center [27, 94] width 51 height 13
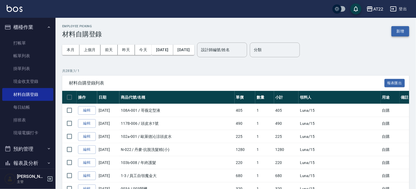
click at [398, 31] on button "新增" at bounding box center [401, 31] width 18 height 10
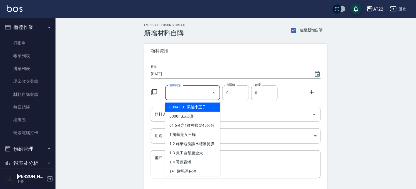
click at [197, 91] on input "選擇商品" at bounding box center [189, 93] width 42 height 10
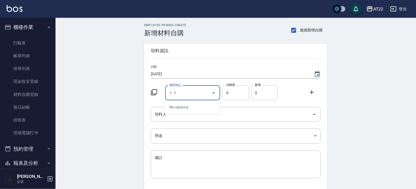
type input "投"
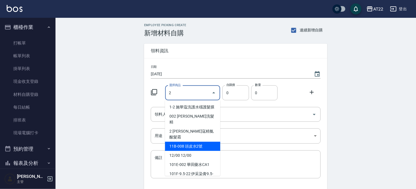
click at [200, 142] on li "11B-008 頭皮水2號" at bounding box center [192, 146] width 55 height 9
type input "頭皮水2號"
type input "900"
type input "1"
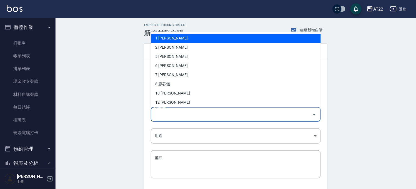
click at [188, 112] on input "領料人" at bounding box center [231, 114] width 157 height 10
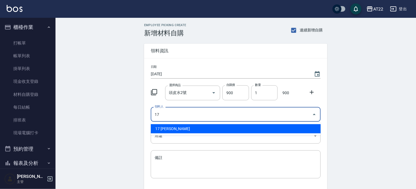
type input "17 [PERSON_NAME]"
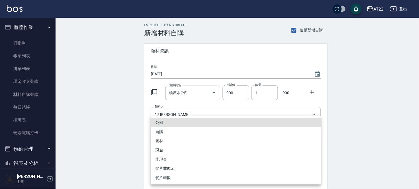
click at [173, 138] on body "AT22 登出 櫃檯作業 打帳單 帳單列表 掛單列表 現金收支登錄 材料自購登錄 每日結帳 排班表 現場電腦打卡 預約管理 預約管理 單日預約紀錄 單週預約紀…" at bounding box center [209, 114] width 419 height 229
click at [173, 129] on li "自購" at bounding box center [236, 131] width 170 height 9
type input "自購"
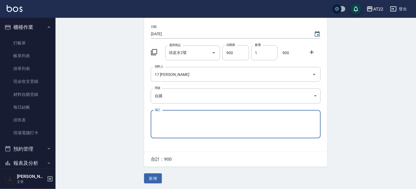
scroll to position [41, 0]
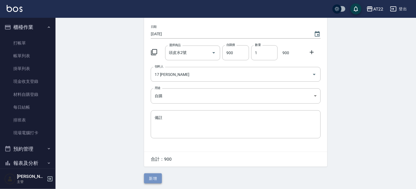
click at [157, 179] on button "新增" at bounding box center [153, 178] width 18 height 10
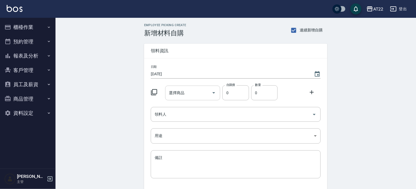
click at [193, 91] on input "選擇商品" at bounding box center [189, 93] width 42 height 10
type input "o"
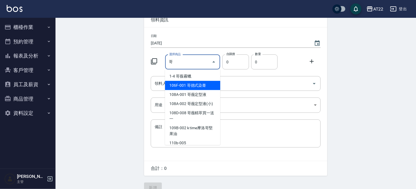
click at [198, 85] on li "106F-001 哥德式染膏" at bounding box center [192, 85] width 55 height 9
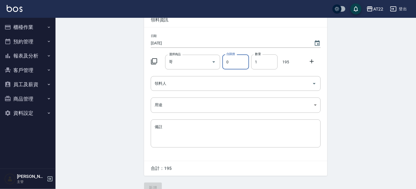
type input "哥德式染膏"
type input "195"
type input "3"
click at [312, 63] on icon at bounding box center [312, 61] width 7 height 7
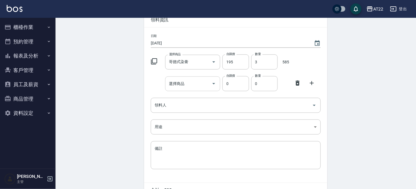
click at [192, 86] on input "選擇商品" at bounding box center [189, 84] width 42 height 10
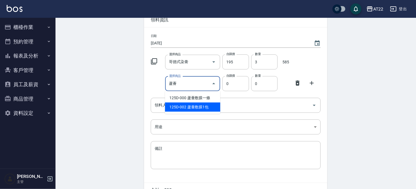
type input "蘆薈敷膜1包"
type input "1280"
type input "1"
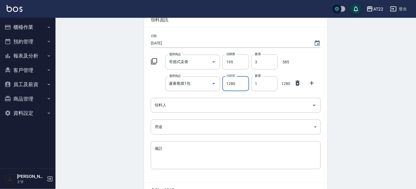
click at [312, 81] on icon at bounding box center [312, 83] width 4 height 4
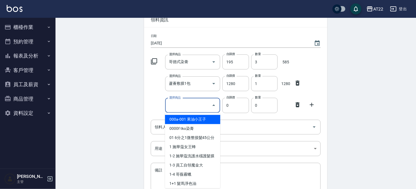
click at [174, 104] on input "選擇商品" at bounding box center [189, 106] width 42 height 10
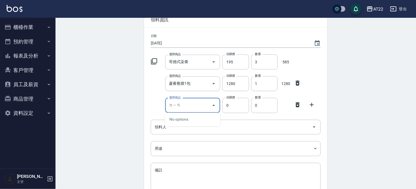
type input "店"
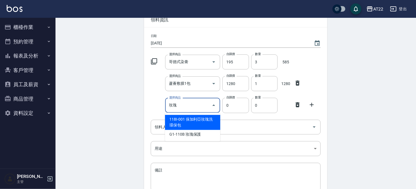
type input "保加利亞玫瑰洗環保包"
type input "250"
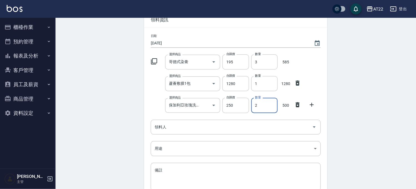
type input "2"
click at [315, 103] on icon at bounding box center [312, 104] width 7 height 7
click at [195, 126] on input "選擇商品" at bounding box center [189, 127] width 42 height 10
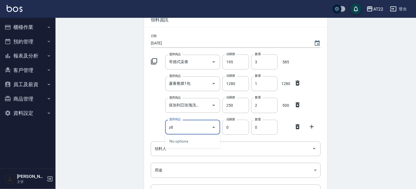
type input "z"
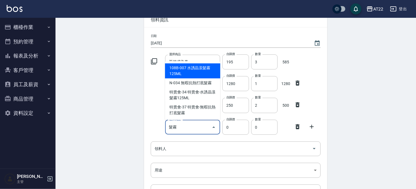
type input "水誘晶漾髮霧125ML"
type input "600"
type input "1"
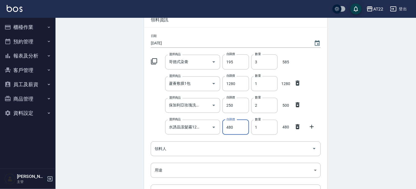
type input "480"
click at [312, 126] on icon at bounding box center [312, 127] width 4 height 4
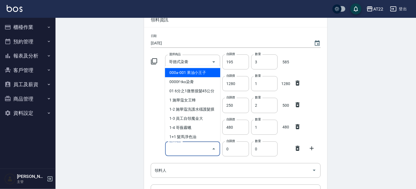
click at [184, 146] on input "選擇商品" at bounding box center [189, 149] width 42 height 10
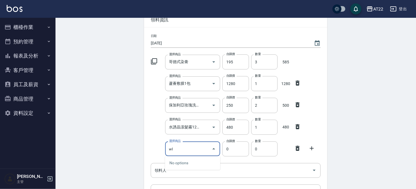
type input "w"
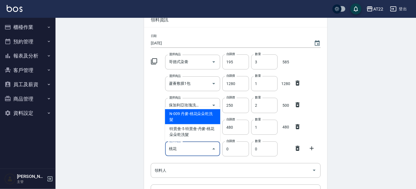
type input "丹麥-桃花朵朵乾洗髮"
type input "690"
type input "1"
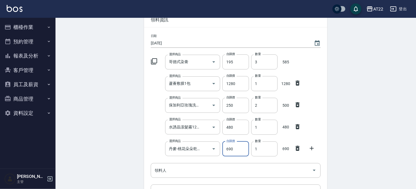
click at [232, 149] on input "690" at bounding box center [235, 148] width 26 height 15
type input "552"
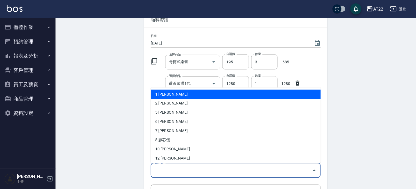
click at [221, 171] on input "領料人" at bounding box center [231, 171] width 157 height 10
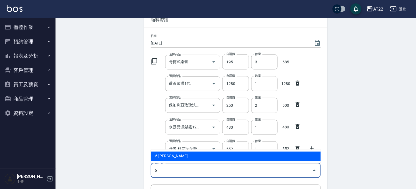
type input "6 [PERSON_NAME]"
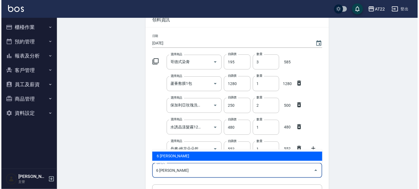
scroll to position [41, 0]
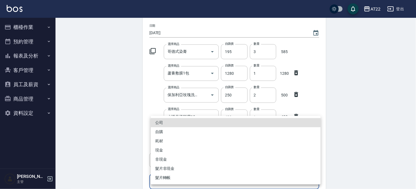
click at [215, 177] on body "AT22 登出 櫃檯作業 打帳單 帳單列表 掛單列表 現金收支登錄 材料自購登錄 每日結帳 排班表 現場電腦打卡 預約管理 預約管理 單日預約紀錄 單週預約紀…" at bounding box center [208, 117] width 416 height 316
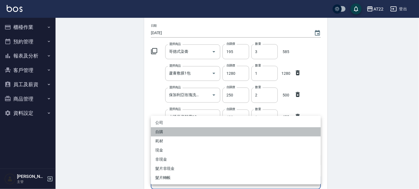
click at [170, 132] on li "自購" at bounding box center [236, 131] width 170 height 9
type input "自購"
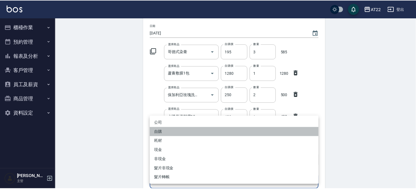
scroll to position [127, 0]
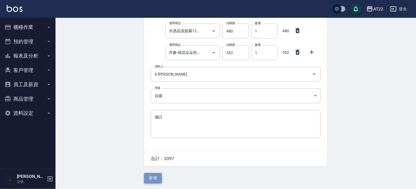
click at [157, 174] on button "新增" at bounding box center [153, 178] width 18 height 10
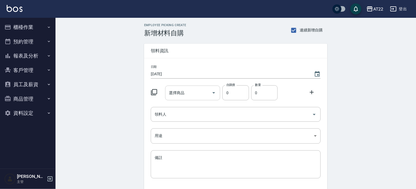
click at [191, 94] on input "選擇商品" at bounding box center [189, 93] width 42 height 10
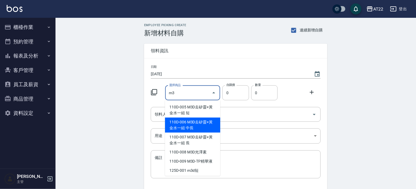
click at [207, 132] on li "110D-006 M3D去矽靈+黃金水一組 中長" at bounding box center [192, 124] width 55 height 15
type input "M3D去矽靈+黃金水一組 中長"
type input "340"
type input "1"
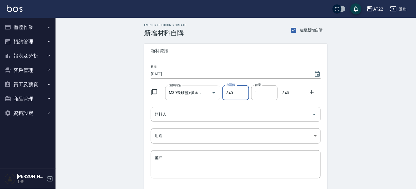
click at [310, 92] on icon at bounding box center [312, 92] width 7 height 7
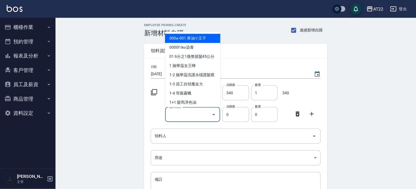
click at [176, 110] on div "選擇商品 選擇商品" at bounding box center [192, 114] width 55 height 15
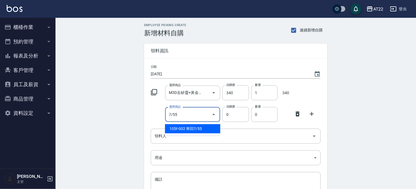
type input "華田7/55"
type input "135"
type input "1"
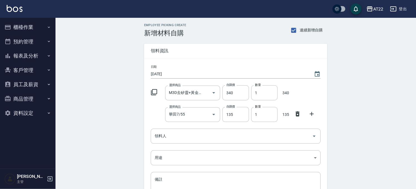
click at [310, 114] on icon at bounding box center [312, 114] width 4 height 4
click at [177, 140] on input "選擇商品" at bounding box center [189, 136] width 42 height 10
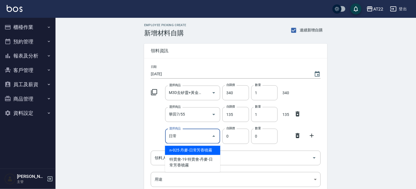
type input "丹麥-日常芳香噴霧"
type input "715"
type input "1"
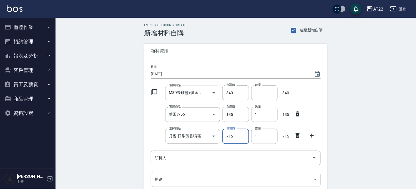
click at [229, 135] on input "715" at bounding box center [235, 136] width 26 height 15
type input "572"
click at [314, 135] on icon at bounding box center [312, 135] width 7 height 7
click at [174, 160] on div "選擇商品 選擇商品" at bounding box center [192, 158] width 55 height 15
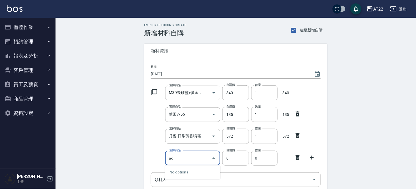
type input "a"
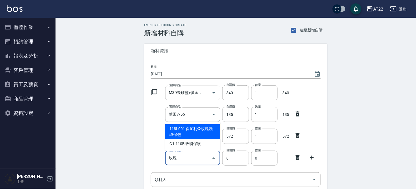
type input "保加利亞玫瑰洗環保包"
type input "250"
type input "1"
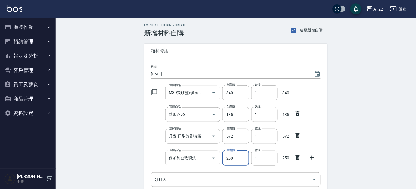
click at [316, 157] on div at bounding box center [313, 157] width 14 height 10
click at [314, 157] on icon at bounding box center [312, 157] width 7 height 7
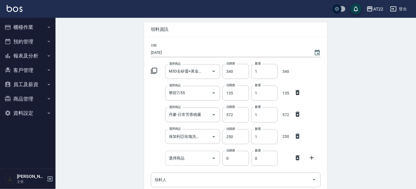
scroll to position [31, 0]
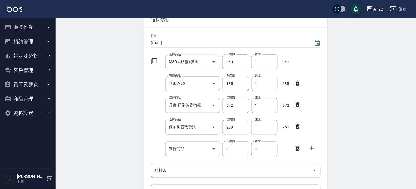
click at [194, 148] on input "選擇商品" at bounding box center [189, 149] width 42 height 10
type input "c"
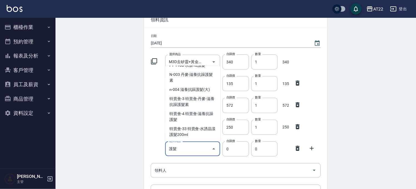
scroll to position [121, 0]
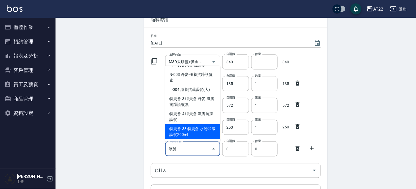
type input "護"
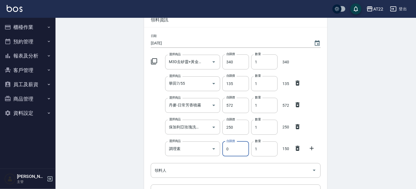
type input "J-08調理素環保包4000ml"
type input "150"
type input "1"
click at [206, 171] on input "領料人" at bounding box center [231, 171] width 157 height 10
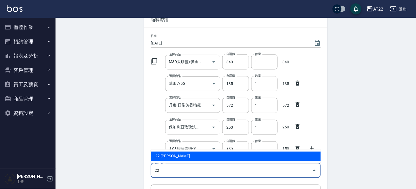
type input "22 陳喬薇"
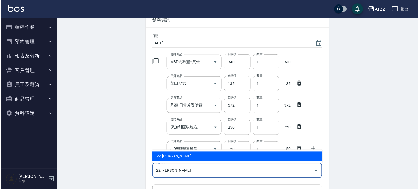
scroll to position [41, 0]
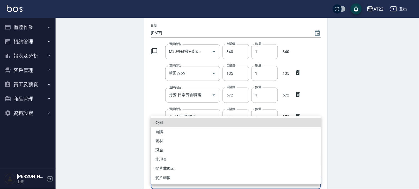
click at [211, 180] on body "AT22 登出 櫃檯作業 打帳單 帳單列表 掛單列表 現金收支登錄 材料自購登錄 每日結帳 排班表 現場電腦打卡 預約管理 預約管理 單日預約紀錄 單週預約紀…" at bounding box center [209, 117] width 419 height 316
click at [181, 129] on li "自購" at bounding box center [236, 131] width 170 height 9
type input "自購"
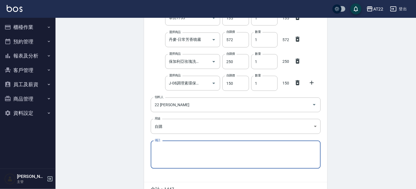
scroll to position [127, 0]
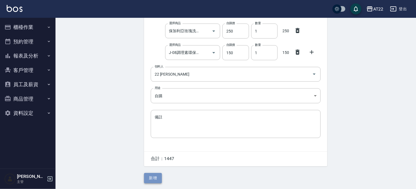
click at [158, 176] on button "新增" at bounding box center [153, 178] width 18 height 10
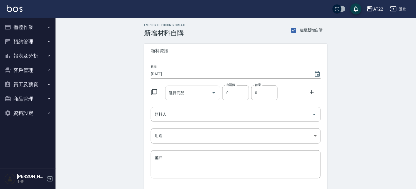
click at [184, 92] on input "選擇商品" at bounding box center [189, 93] width 42 height 10
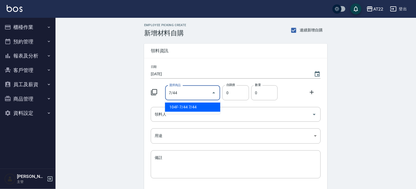
type input "7/44"
type input "188"
type input "1"
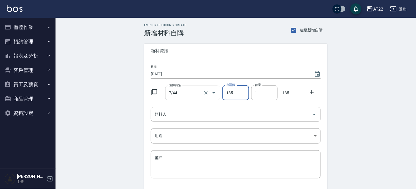
type input "135"
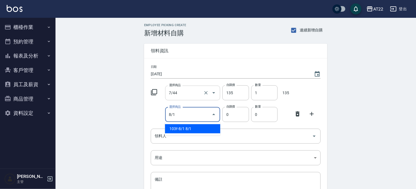
type input "8/1"
type input "135"
type input "1"
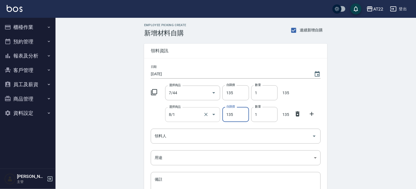
click at [185, 120] on div "8/1 選擇商品" at bounding box center [192, 114] width 55 height 15
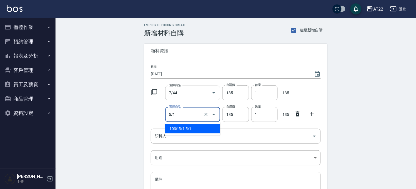
type input "5/1"
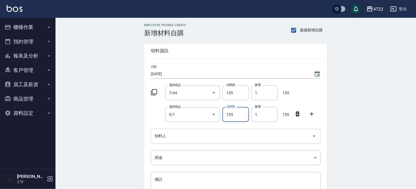
type input "135"
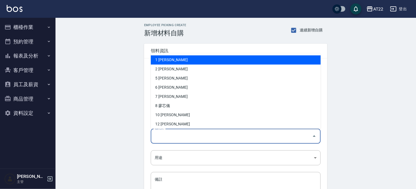
click at [178, 136] on input "領料人" at bounding box center [231, 136] width 157 height 10
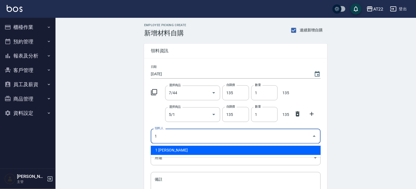
type input "1 [PERSON_NAME]"
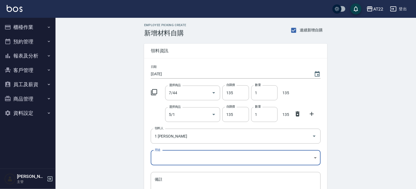
click at [179, 153] on body "AT22 登出 櫃檯作業 打帳單 帳單列表 掛單列表 現金收支登錄 材料自購登錄 每日結帳 排班表 現場電腦打卡 預約管理 預約管理 單日預約紀錄 單週預約紀…" at bounding box center [208, 125] width 416 height 250
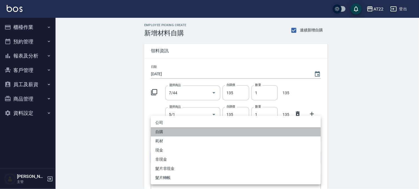
click at [174, 132] on li "自購" at bounding box center [236, 131] width 170 height 9
type input "自購"
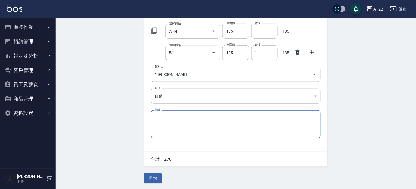
scroll to position [62, 0]
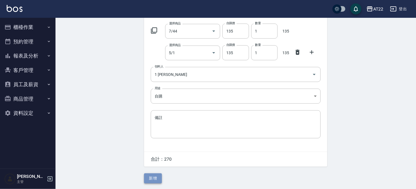
click at [156, 179] on button "新增" at bounding box center [153, 178] width 18 height 10
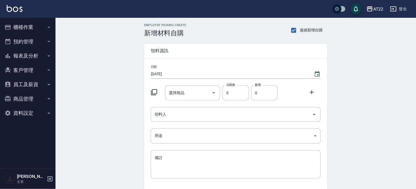
drag, startPoint x: 6, startPoint y: 30, endPoint x: 21, endPoint y: 35, distance: 15.6
click at [6, 30] on icon "button" at bounding box center [7, 27] width 7 height 7
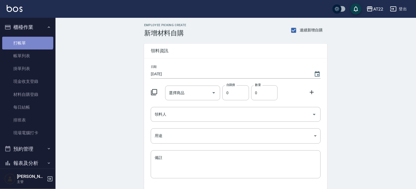
click at [27, 39] on link "打帳單" at bounding box center [27, 43] width 51 height 13
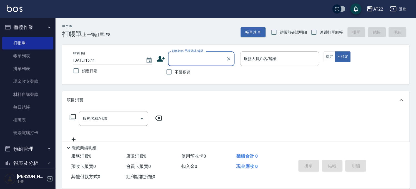
click at [193, 55] on input "顧客姓名/手機號碼/編號" at bounding box center [197, 59] width 53 height 10
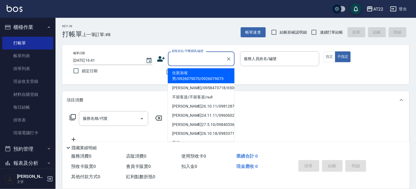
click at [334, 33] on span "連續打單結帳" at bounding box center [331, 32] width 23 height 6
click at [320, 33] on input "連續打單結帳" at bounding box center [314, 32] width 12 height 12
checkbox input "true"
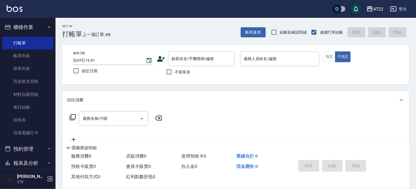
click at [197, 66] on div "不留客資" at bounding box center [196, 72] width 78 height 12
click at [196, 62] on input "顧客姓名/手機號碼/編號" at bounding box center [197, 59] width 53 height 10
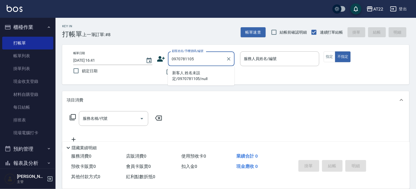
click at [197, 75] on li "新客人 姓名未設定/0970781105/null" at bounding box center [201, 75] width 67 height 15
type input "新客人 姓名未設定/0970781105/null"
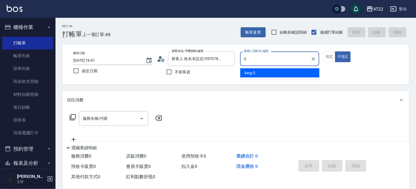
type input "[PERSON_NAME]-5"
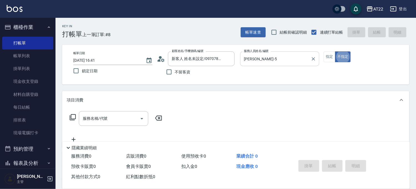
type button "false"
click at [161, 58] on circle at bounding box center [160, 57] width 3 height 3
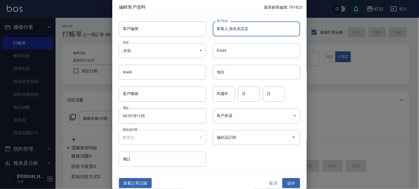
click at [234, 24] on input "新客人 姓名未設定" at bounding box center [256, 28] width 87 height 15
click at [234, 25] on input "新客人 姓名未設定" at bounding box center [256, 28] width 87 height 15
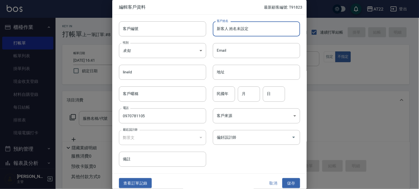
paste input "[PERSON_NAME]"
type input "施侑儒"
click at [224, 92] on input "民國年" at bounding box center [224, 93] width 22 height 15
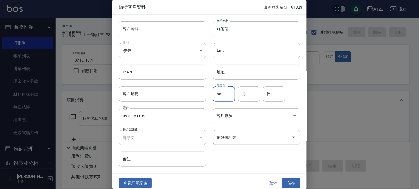
type input "88"
type input "11"
type input "5"
drag, startPoint x: 293, startPoint y: 182, endPoint x: 288, endPoint y: 177, distance: 7.9
click at [293, 182] on button "儲存" at bounding box center [291, 183] width 18 height 10
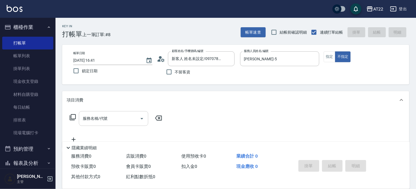
click at [115, 116] on input "服務名稱/代號" at bounding box center [109, 119] width 56 height 10
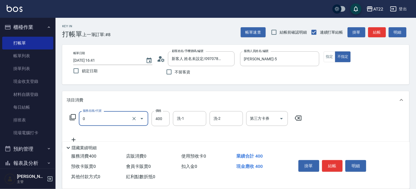
type input "有機洗髮(0)"
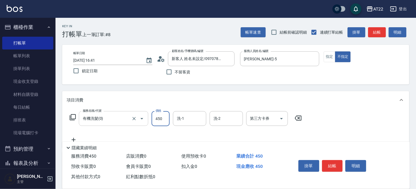
type input "450"
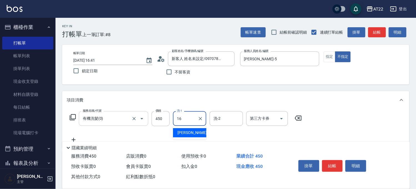
type input "[PERSON_NAME]-16"
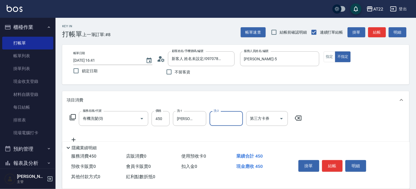
click at [76, 138] on icon at bounding box center [74, 139] width 14 height 7
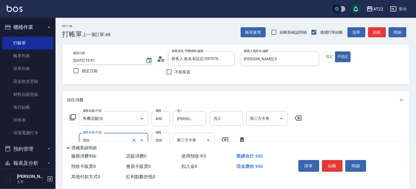
type input "剪髮(500)"
type input "450"
click at [328, 56] on button "指定" at bounding box center [330, 56] width 12 height 11
type button "true"
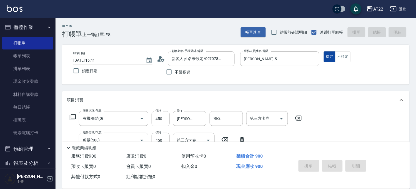
type input "[DATE] 16:42"
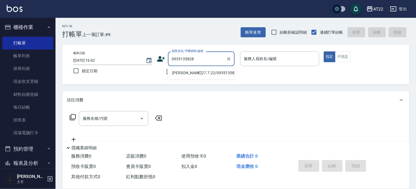
click at [197, 75] on li "[PERSON_NAME]27.7.22/0935135828/V83236" at bounding box center [201, 72] width 67 height 9
type input "[PERSON_NAME]27.7.22/0935135828/V83236"
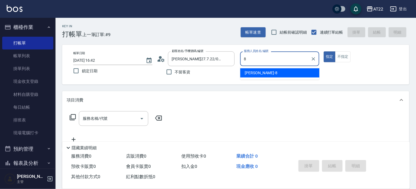
type input "Zoe-8"
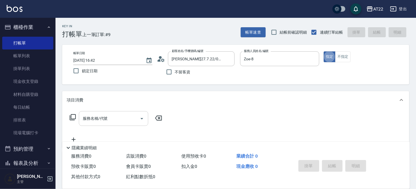
click at [113, 123] on input "服務名稱/代號" at bounding box center [109, 119] width 56 height 10
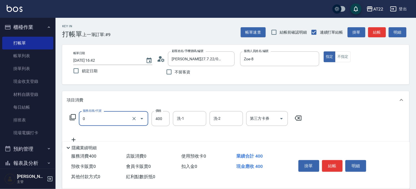
type input "有機洗髮(0)"
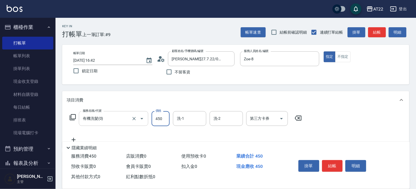
type input "450"
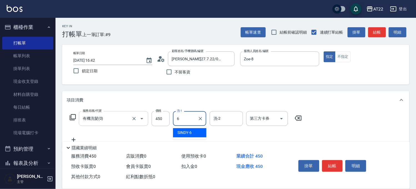
type input "SINDY-6"
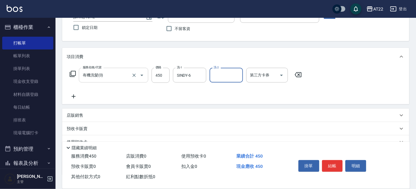
scroll to position [62, 0]
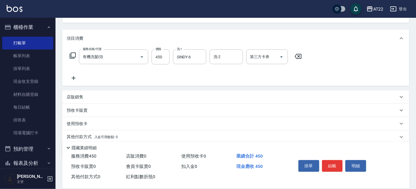
click at [74, 76] on icon at bounding box center [74, 78] width 14 height 7
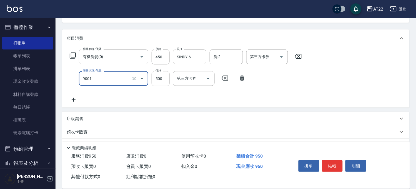
type input "升級保水面膜(9001)"
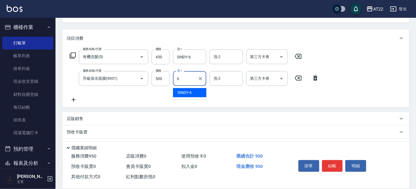
type input "SINDY-6"
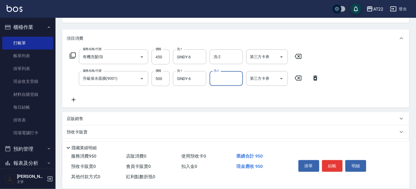
click at [72, 99] on icon at bounding box center [74, 99] width 14 height 7
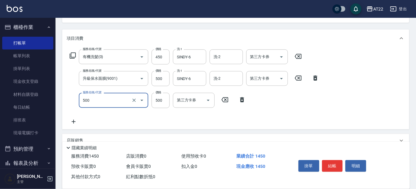
type input "剪髮(500)"
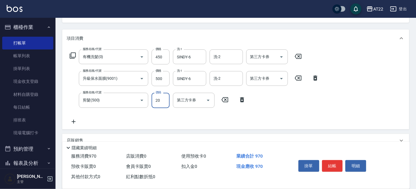
type input "200"
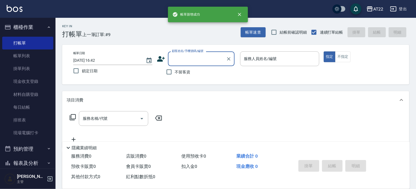
scroll to position [0, 0]
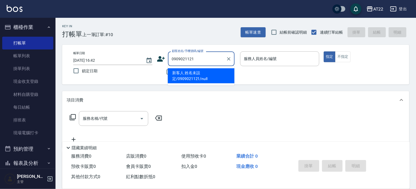
type input "新客人 姓名未設定/0909021121/null"
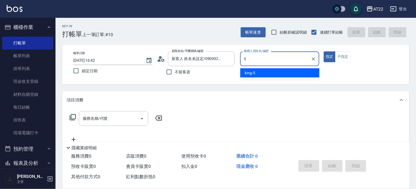
type input "king-5"
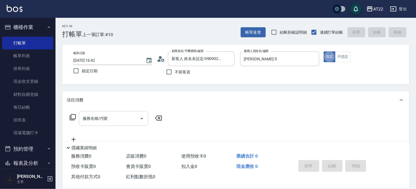
click at [119, 118] on input "服務名稱/代號" at bounding box center [109, 119] width 56 height 10
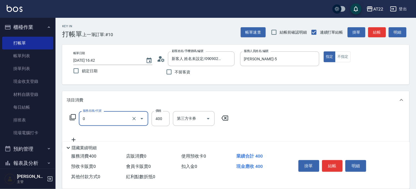
type input "有機洗髮(0)"
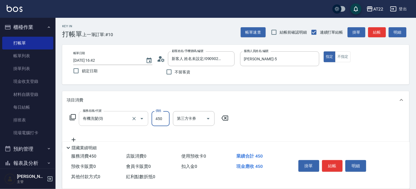
type input "450"
click at [72, 135] on div "服務名稱/代號 有機洗髮(0) 服務名稱/代號 價格 450 價格 第三方卡券 第三方卡券" at bounding box center [149, 127] width 165 height 32
click at [72, 137] on icon at bounding box center [74, 139] width 14 height 7
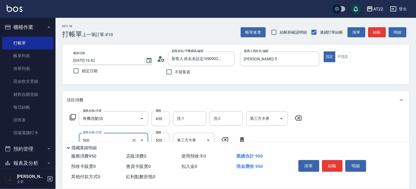
type input "剪髮(500)"
type input "450"
click at [186, 121] on input "洗-1" at bounding box center [190, 119] width 28 height 10
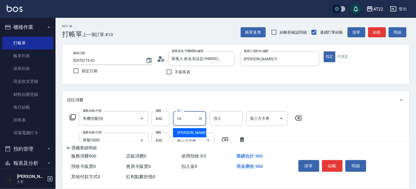
type input "Joe-16"
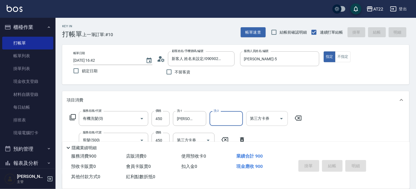
type input "2025/08/18 16:43"
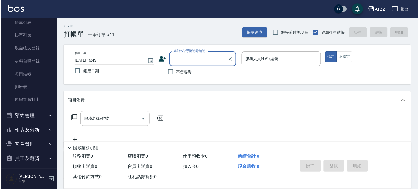
scroll to position [62, 0]
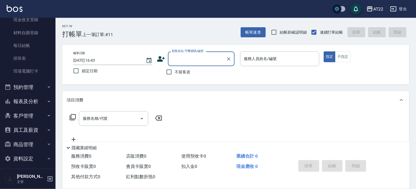
click at [23, 116] on button "客戶管理" at bounding box center [27, 116] width 51 height 14
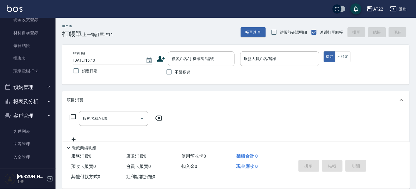
drag, startPoint x: 24, startPoint y: 130, endPoint x: 113, endPoint y: 59, distance: 114.2
click at [24, 129] on link "客戶列表" at bounding box center [27, 131] width 51 height 13
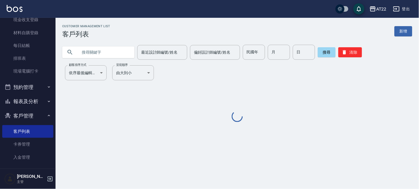
click at [108, 61] on div "Customer Management List 客戶列表 新增 最近設計師編號/姓名 最近設計師編號/姓名 偏好設計師編號/姓名 偏好設計師編號/姓名 民國…" at bounding box center [237, 73] width 363 height 99
click at [108, 54] on input "text" at bounding box center [104, 52] width 52 height 15
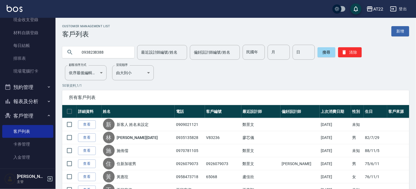
type input "0938238388"
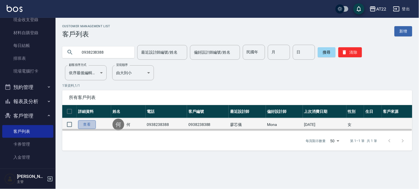
click at [92, 121] on link "查看" at bounding box center [87, 124] width 18 height 9
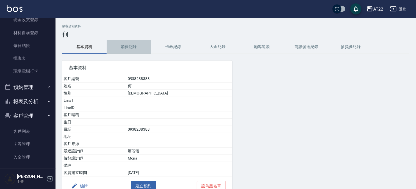
click at [125, 44] on button "消費記錄" at bounding box center [129, 46] width 44 height 13
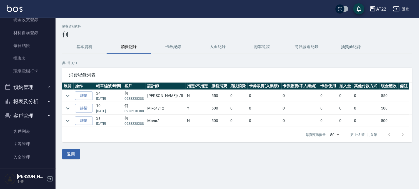
click at [86, 43] on button "基本資料" at bounding box center [84, 46] width 44 height 13
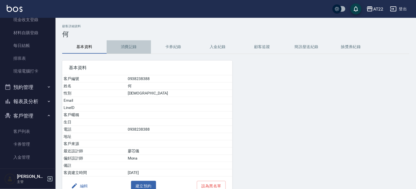
click at [126, 46] on button "消費記錄" at bounding box center [129, 46] width 44 height 13
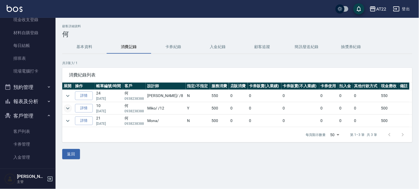
click at [68, 111] on icon "expand row" at bounding box center [67, 108] width 7 height 7
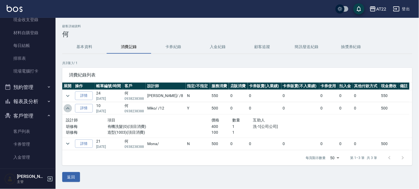
click at [68, 111] on icon "expand row" at bounding box center [67, 108] width 7 height 7
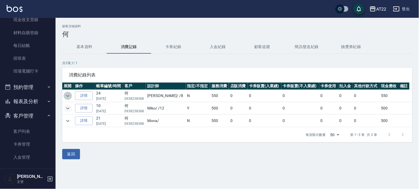
click at [71, 99] on icon "expand row" at bounding box center [67, 95] width 7 height 7
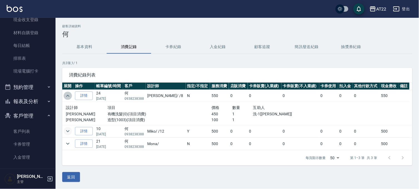
click at [71, 99] on icon "expand row" at bounding box center [67, 95] width 7 height 7
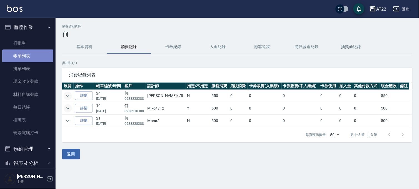
click at [35, 57] on link "帳單列表" at bounding box center [27, 55] width 51 height 13
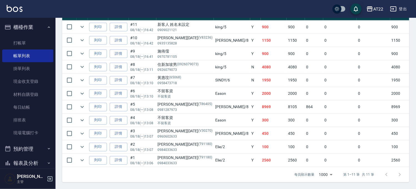
scroll to position [138, 0]
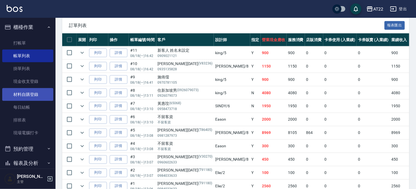
drag, startPoint x: 32, startPoint y: 93, endPoint x: 29, endPoint y: 96, distance: 4.9
click at [32, 93] on link "材料自購登錄" at bounding box center [27, 94] width 51 height 13
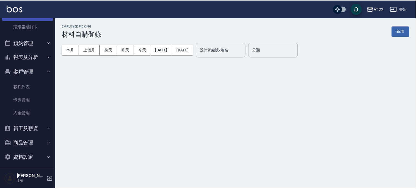
scroll to position [108, 0]
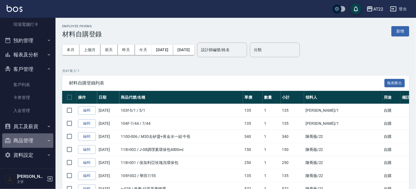
click at [38, 142] on button "商品管理" at bounding box center [27, 140] width 51 height 14
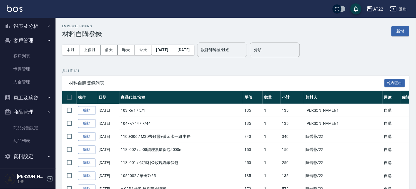
scroll to position [138, 0]
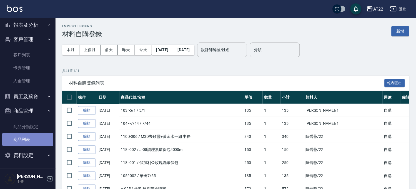
click at [39, 139] on link "商品列表" at bounding box center [27, 139] width 51 height 13
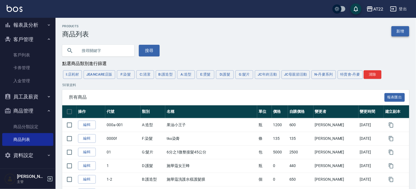
click at [405, 32] on link "新增" at bounding box center [401, 31] width 18 height 10
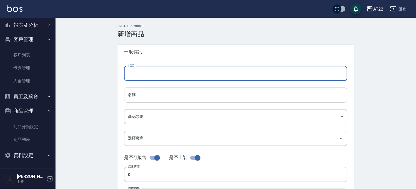
click at [145, 70] on input "代號" at bounding box center [235, 73] width 223 height 15
type input "250"
click at [147, 101] on input "名稱" at bounding box center [235, 94] width 223 height 15
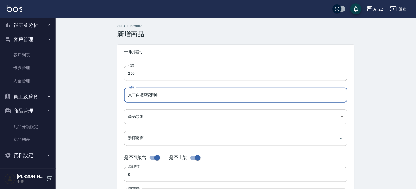
type input "員工自購剪髮圍巾"
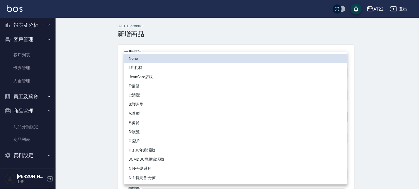
click at [144, 121] on body "AT22 登出 櫃檯作業 打帳單 帳單列表 掛單列表 現金收支登錄 材料自購登錄 每日結帳 排班表 現場電腦打卡 預約管理 預約管理 單日預約紀錄 單週預約紀…" at bounding box center [209, 191] width 419 height 383
click at [151, 68] on li "I:店耗材" at bounding box center [235, 67] width 223 height 9
type input "5d86027f-1417-4f4e-a205-945e637e27e1"
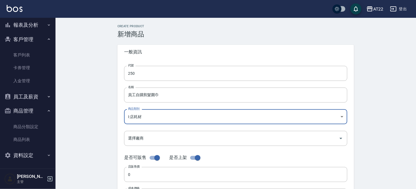
click at [155, 159] on input "checkbox" at bounding box center [157, 157] width 32 height 11
checkbox input "false"
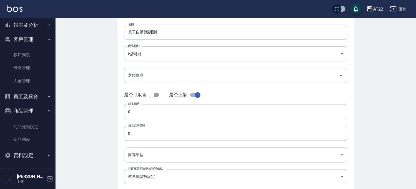
scroll to position [92, 0]
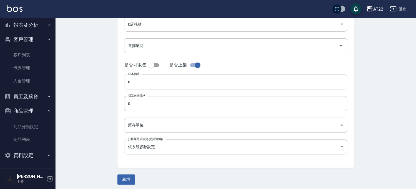
click at [143, 78] on input "0" at bounding box center [235, 81] width 223 height 15
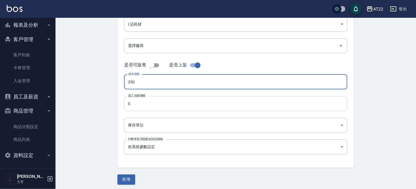
type input "250"
click at [142, 104] on input "0" at bounding box center [235, 103] width 223 height 15
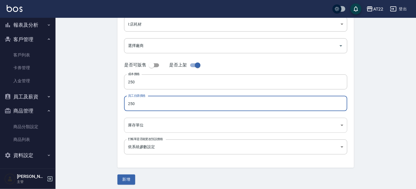
type input "250"
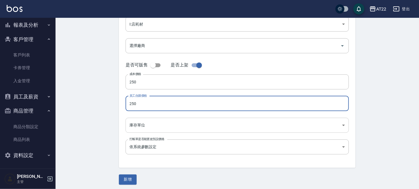
click at [149, 123] on body "AT22 登出 櫃檯作業 打帳單 帳單列表 掛單列表 現金收支登錄 材料自購登錄 每日結帳 排班表 現場電腦打卡 預約管理 預約管理 單日預約紀錄 單週預約紀…" at bounding box center [209, 50] width 419 height 284
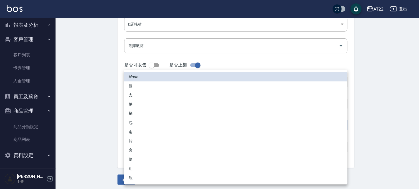
drag, startPoint x: 140, startPoint y: 83, endPoint x: 142, endPoint y: 94, distance: 10.8
click at [140, 83] on li "個" at bounding box center [235, 85] width 223 height 9
type input "個"
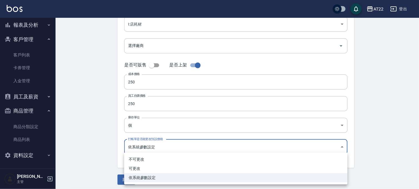
click at [145, 151] on body "AT22 登出 櫃檯作業 打帳單 帳單列表 掛單列表 現金收支登錄 材料自購登錄 每日結帳 排班表 現場電腦打卡 預約管理 預約管理 單日預約紀錄 單週預約紀…" at bounding box center [209, 50] width 419 height 284
click at [147, 147] on div at bounding box center [209, 94] width 419 height 189
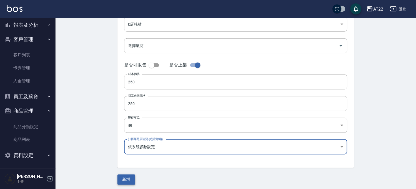
click at [127, 180] on button "新增" at bounding box center [126, 179] width 18 height 10
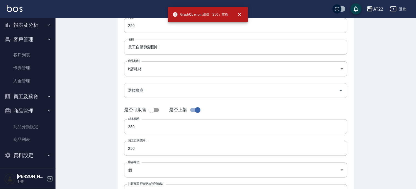
scroll to position [0, 0]
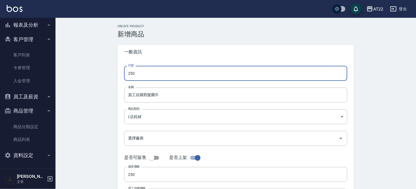
click at [162, 75] on input "250" at bounding box center [235, 73] width 223 height 15
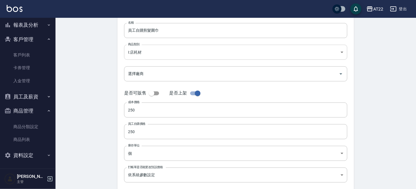
scroll to position [92, 0]
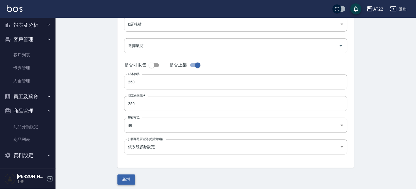
type input "250-1"
click at [125, 182] on button "新增" at bounding box center [126, 179] width 18 height 10
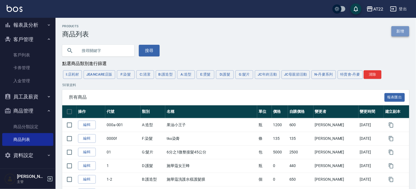
click at [395, 29] on link "新增" at bounding box center [401, 31] width 18 height 10
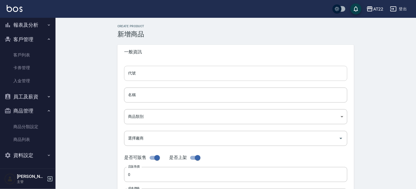
click at [170, 76] on input "代號" at bounding box center [235, 73] width 223 height 15
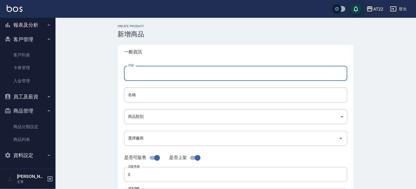
scroll to position [15, 0]
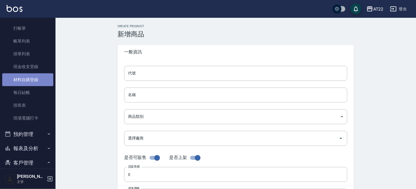
click at [34, 78] on link "材料自購登錄" at bounding box center [27, 79] width 51 height 13
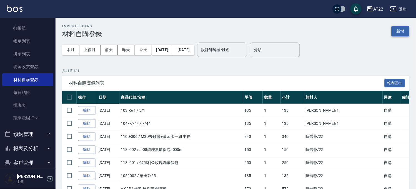
click at [405, 29] on button "新增" at bounding box center [401, 31] width 18 height 10
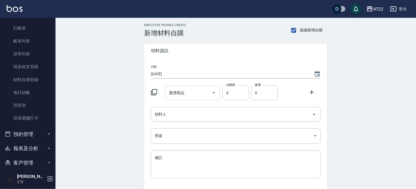
click at [184, 94] on input "選擇商品" at bounding box center [189, 93] width 42 height 10
type input "250-1"
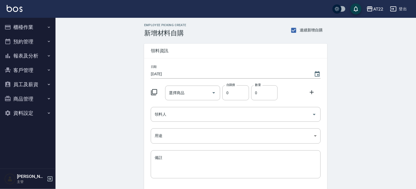
click at [186, 92] on input "選擇商品" at bounding box center [189, 93] width 42 height 10
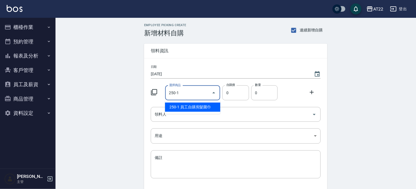
type input "員工自購剪髮圍巾"
type input "250"
type input "1"
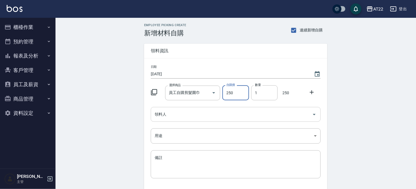
click at [192, 118] on input "領料人" at bounding box center [231, 114] width 157 height 10
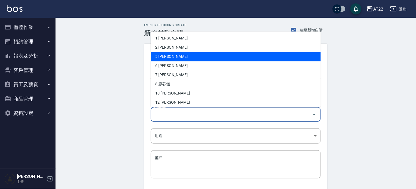
click at [166, 59] on li "5 [PERSON_NAME]" at bounding box center [236, 56] width 170 height 9
type input "鄭景文"
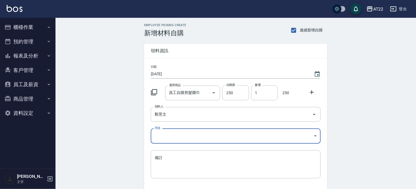
click at [171, 134] on body "AT22 登出 櫃檯作業 打帳單 帳單列表 掛單列表 現金收支登錄 材料自購登錄 每日結帳 排班表 現場電腦打卡 預約管理 預約管理 單日預約紀錄 單週預約紀…" at bounding box center [208, 114] width 416 height 229
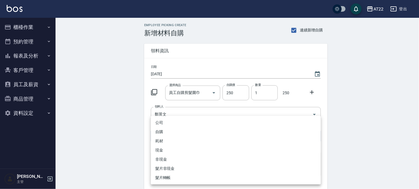
click at [169, 129] on li "自購" at bounding box center [236, 131] width 170 height 9
type input "自購"
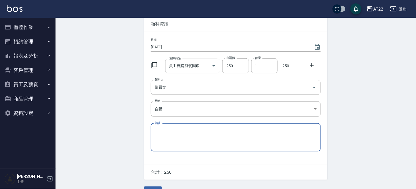
scroll to position [41, 0]
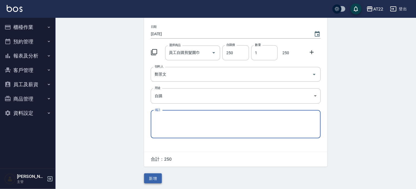
click at [150, 178] on button "新增" at bounding box center [153, 178] width 18 height 10
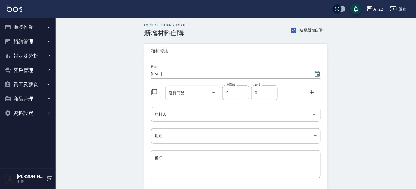
click at [192, 89] on input "選擇商品" at bounding box center [189, 93] width 42 height 10
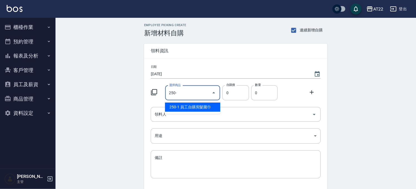
type input "員工自購剪髮圍巾"
type input "250"
type input "1"
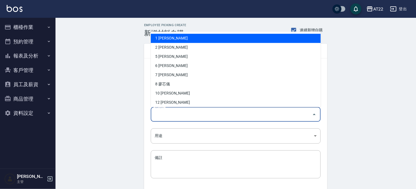
click at [187, 114] on input "領料人" at bounding box center [231, 114] width 157 height 10
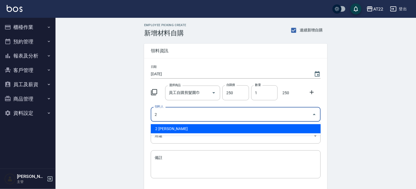
type input "2 [PERSON_NAME]"
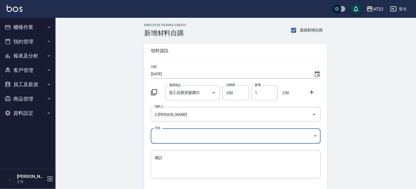
click at [174, 137] on body "AT22 登出 櫃檯作業 打帳單 帳單列表 掛單列表 現金收支登錄 材料自購登錄 每日結帳 排班表 現場電腦打卡 預約管理 預約管理 單日預約紀錄 單週預約紀…" at bounding box center [208, 114] width 416 height 229
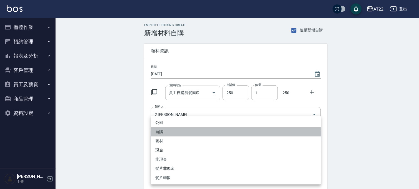
click at [169, 128] on li "自購" at bounding box center [236, 131] width 170 height 9
type input "自購"
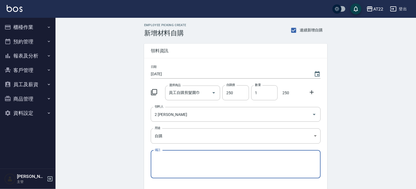
scroll to position [41, 0]
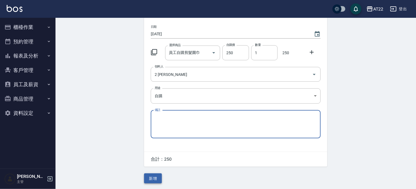
click at [159, 179] on button "新增" at bounding box center [153, 178] width 18 height 10
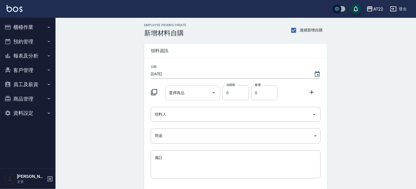
click at [182, 94] on div "選擇商品 選擇商品" at bounding box center [192, 93] width 55 height 15
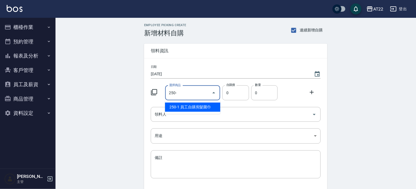
type input "員工自購剪髮圍巾"
type input "250"
type input "1"
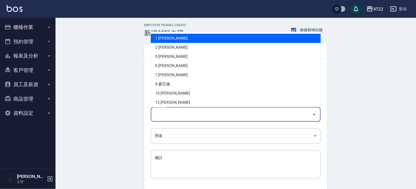
click at [185, 113] on input "領料人" at bounding box center [231, 114] width 157 height 10
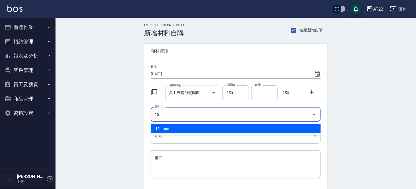
type input "15 Luna"
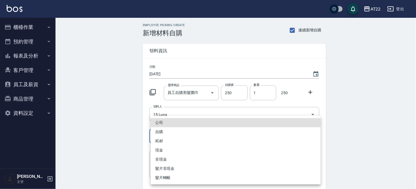
click at [175, 141] on body "AT22 登出 櫃檯作業 打帳單 帳單列表 掛單列表 現金收支登錄 材料自購登錄 每日結帳 排班表 現場電腦打卡 預約管理 預約管理 單日預約紀錄 單週預約紀…" at bounding box center [208, 114] width 416 height 229
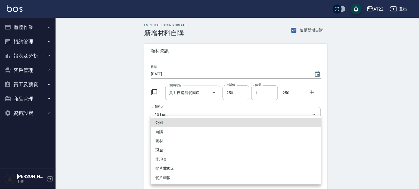
click at [168, 130] on li "自購" at bounding box center [236, 131] width 170 height 9
type input "自購"
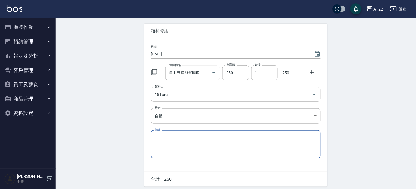
scroll to position [31, 0]
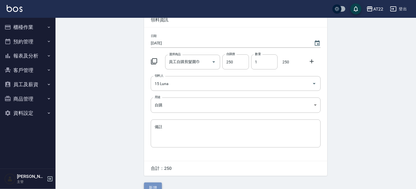
click at [156, 182] on button "新增" at bounding box center [153, 187] width 18 height 10
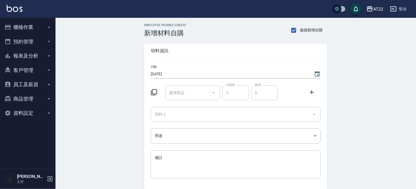
click at [189, 91] on input "選擇商品" at bounding box center [189, 93] width 42 height 10
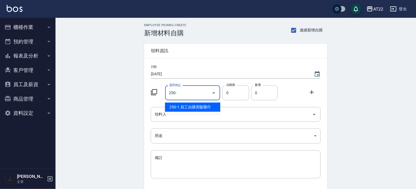
type input "員工自購剪髮圍巾"
type input "250"
type input "1"
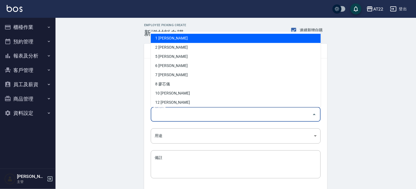
click at [184, 116] on input "領料人" at bounding box center [231, 114] width 157 height 10
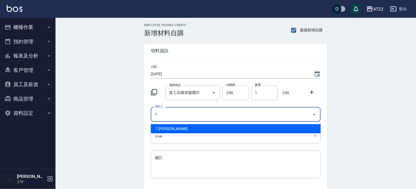
type input "7 [PERSON_NAME]"
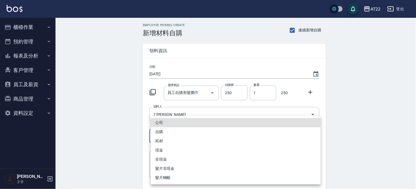
click at [182, 135] on body "AT22 登出 櫃檯作業 打帳單 帳單列表 掛單列表 現金收支登錄 材料自購登錄 每日結帳 排班表 現場電腦打卡 預約管理 預約管理 單日預約紀錄 單週預約紀…" at bounding box center [208, 114] width 416 height 229
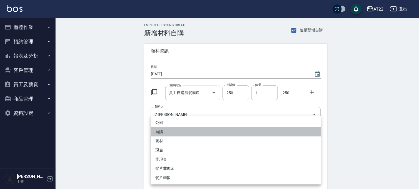
click at [171, 131] on li "自購" at bounding box center [236, 131] width 170 height 9
type input "自購"
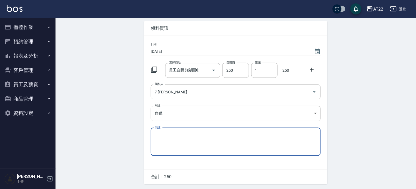
scroll to position [41, 0]
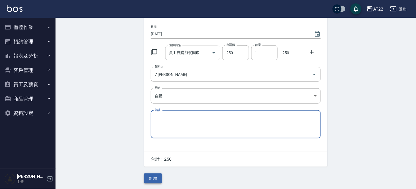
click at [151, 176] on button "新增" at bounding box center [153, 178] width 18 height 10
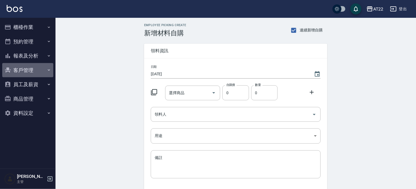
click at [46, 69] on button "客戶管理" at bounding box center [27, 70] width 51 height 14
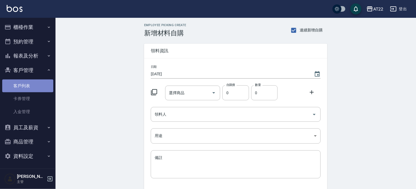
click at [44, 80] on link "客戶列表" at bounding box center [27, 85] width 51 height 13
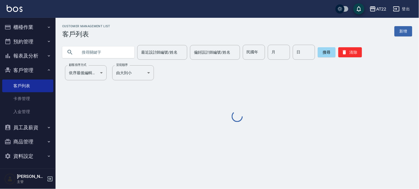
click at [106, 57] on input "text" at bounding box center [104, 52] width 52 height 15
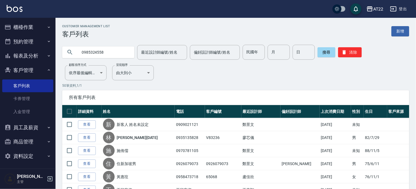
type input "0985324558"
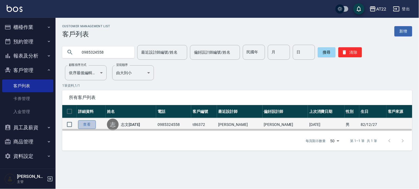
click at [90, 123] on link "查看" at bounding box center [87, 124] width 18 height 9
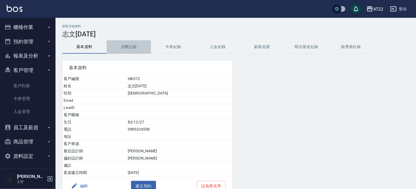
click at [128, 47] on button "消費記錄" at bounding box center [129, 46] width 44 height 13
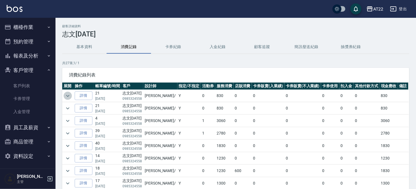
click at [67, 93] on icon "expand row" at bounding box center [67, 95] width 7 height 7
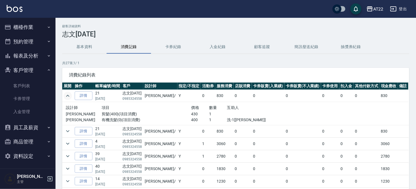
click at [67, 93] on icon "expand row" at bounding box center [67, 95] width 7 height 7
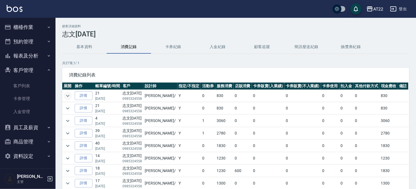
click at [68, 94] on icon "expand row" at bounding box center [67, 95] width 7 height 7
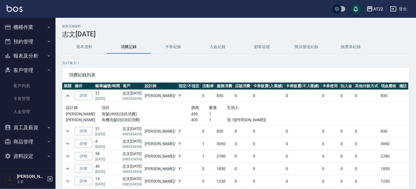
click at [68, 94] on icon "expand row" at bounding box center [67, 95] width 7 height 7
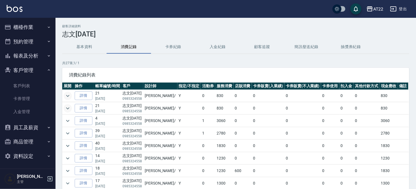
drag, startPoint x: 70, startPoint y: 112, endPoint x: 70, endPoint y: 109, distance: 2.8
click at [70, 112] on td at bounding box center [67, 108] width 11 height 12
click at [69, 108] on icon "expand row" at bounding box center [67, 108] width 7 height 7
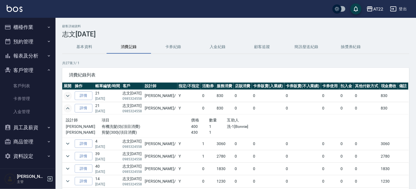
click at [69, 108] on icon "expand row" at bounding box center [67, 108] width 7 height 7
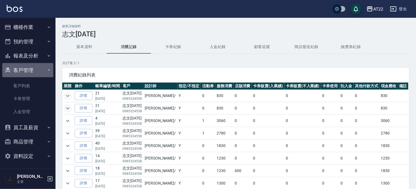
click at [30, 67] on button "客戶管理" at bounding box center [27, 70] width 51 height 14
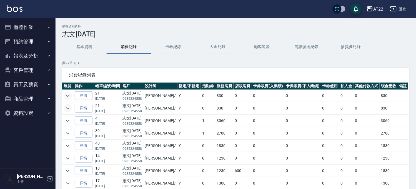
click at [32, 28] on button "櫃檯作業" at bounding box center [27, 27] width 51 height 14
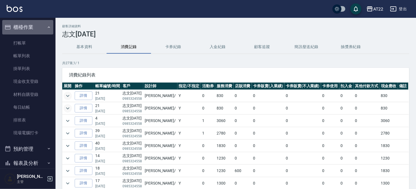
click at [31, 29] on button "櫃檯作業" at bounding box center [27, 27] width 51 height 14
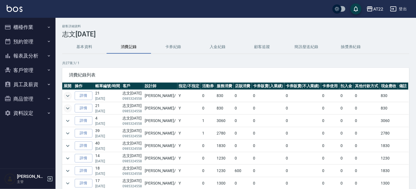
click at [29, 72] on button "客戶管理" at bounding box center [27, 70] width 51 height 14
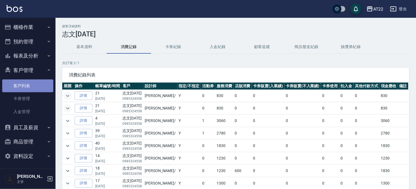
click at [31, 89] on link "客戶列表" at bounding box center [27, 85] width 51 height 13
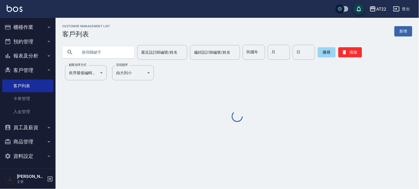
click at [82, 47] on input "text" at bounding box center [104, 52] width 52 height 15
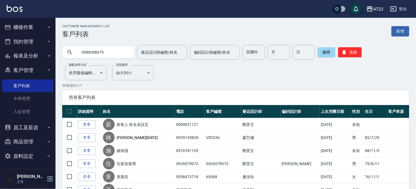
type input "0988308675"
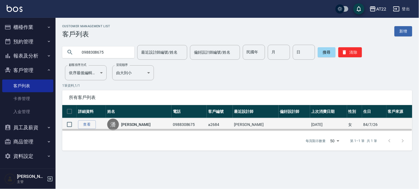
click at [131, 122] on link "潘俞儒" at bounding box center [135, 125] width 29 height 6
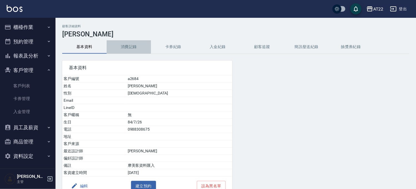
click at [117, 47] on button "消費記錄" at bounding box center [129, 46] width 44 height 13
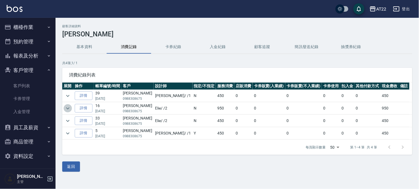
click at [68, 109] on icon "expand row" at bounding box center [67, 108] width 3 height 2
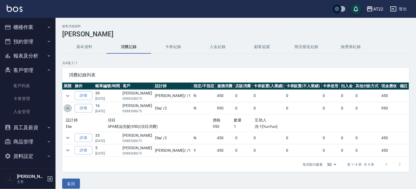
click at [67, 108] on icon "expand row" at bounding box center [67, 108] width 7 height 7
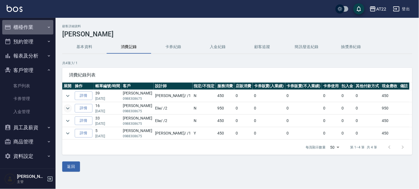
click at [31, 24] on button "櫃檯作業" at bounding box center [27, 27] width 51 height 14
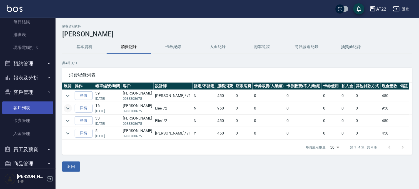
scroll to position [108, 0]
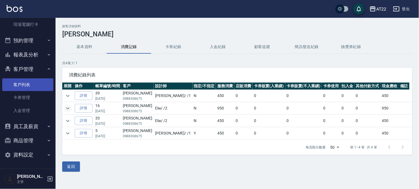
click at [28, 82] on link "客戶列表" at bounding box center [27, 84] width 51 height 13
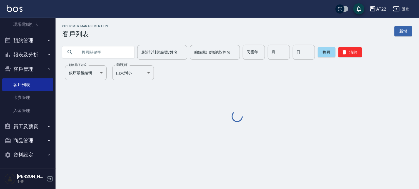
click at [105, 54] on input "text" at bounding box center [104, 52] width 52 height 15
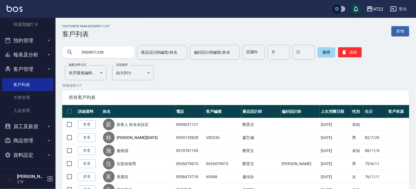
type input "0909811238"
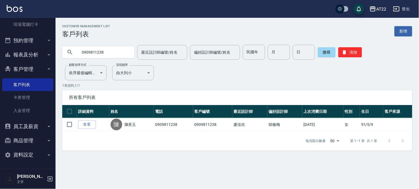
drag, startPoint x: 112, startPoint y: 49, endPoint x: 57, endPoint y: 41, distance: 55.3
click at [57, 41] on div "0909811238 最近設計師編號/姓名 最近設計師編號/姓名 偏好設計師編號/姓名 偏好設計師編號/姓名 民國年 民國年 月 月 日 日 搜尋 清除" at bounding box center [234, 49] width 357 height 22
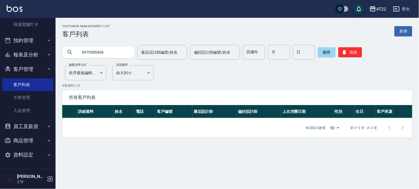
click at [117, 56] on input "0979505406" at bounding box center [104, 52] width 52 height 15
click at [101, 54] on input "0979515426" at bounding box center [104, 52] width 52 height 15
type input "0909811238"
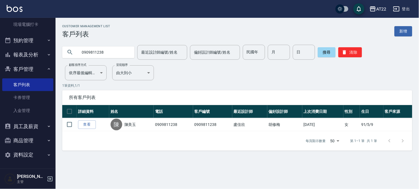
drag, startPoint x: 82, startPoint y: 123, endPoint x: 92, endPoint y: 123, distance: 9.2
click at [83, 124] on link "查看" at bounding box center [87, 124] width 18 height 9
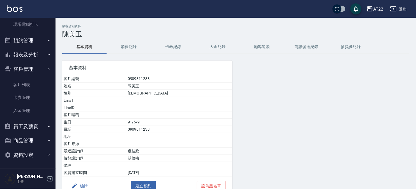
click at [126, 42] on button "消費記錄" at bounding box center [129, 46] width 44 height 13
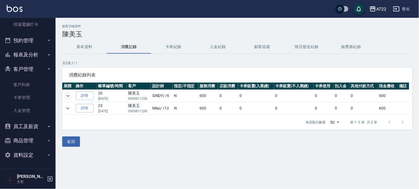
click at [66, 93] on icon "expand row" at bounding box center [67, 95] width 7 height 7
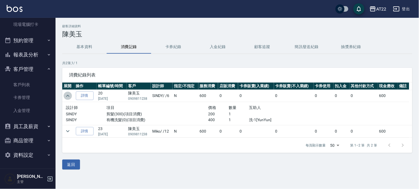
click at [66, 93] on icon "expand row" at bounding box center [67, 95] width 7 height 7
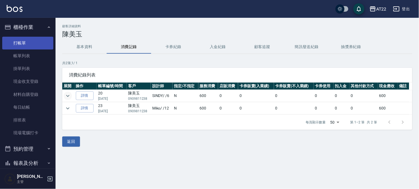
click at [19, 42] on link "打帳單" at bounding box center [27, 43] width 51 height 13
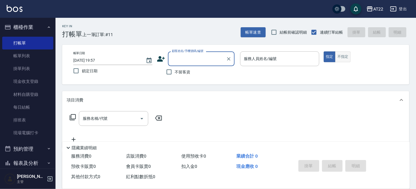
click at [346, 57] on button "不指定" at bounding box center [343, 56] width 16 height 11
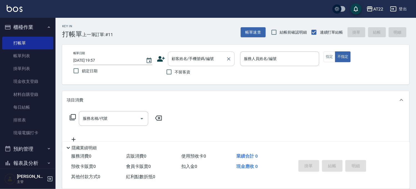
click at [181, 63] on input "顧客姓名/手機號碼/編號" at bounding box center [197, 59] width 53 height 10
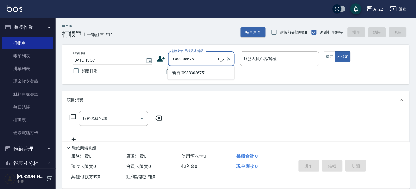
type input "潘俞儒/0988308675/a2684"
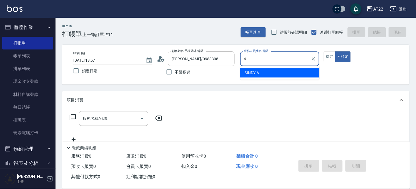
type input "SINDY-6"
type button "false"
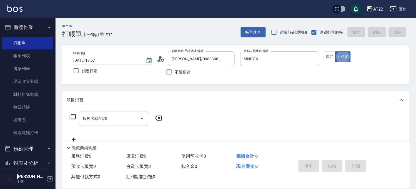
click at [113, 124] on div "服務名稱/代號" at bounding box center [113, 118] width 69 height 15
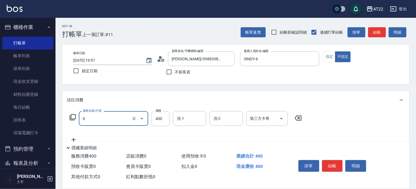
type input "有機洗髮(0)"
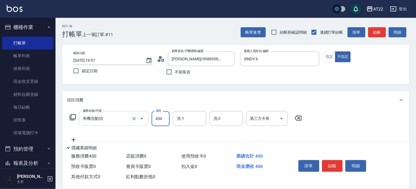
type input "450"
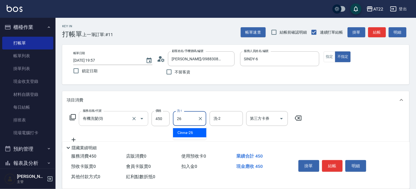
type input "Cinna-26"
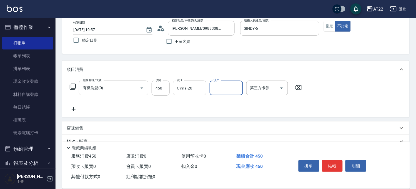
scroll to position [31, 0]
click at [73, 106] on icon at bounding box center [74, 109] width 14 height 7
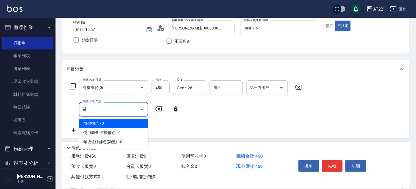
click at [110, 121] on span "加強補色 - 0" at bounding box center [113, 123] width 69 height 9
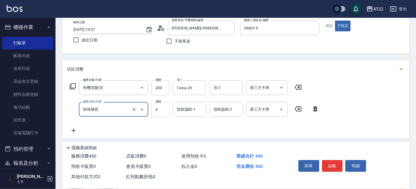
type input "加強補色"
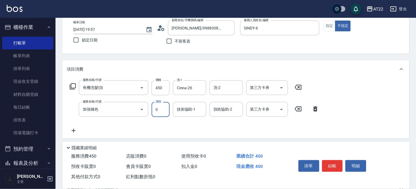
click at [157, 112] on input "0" at bounding box center [161, 109] width 18 height 15
type input "150"
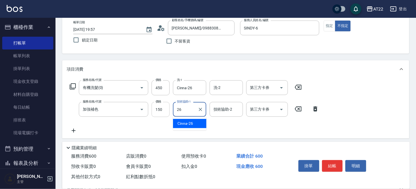
type input "Cinna-26"
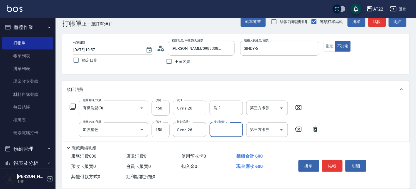
scroll to position [0, 0]
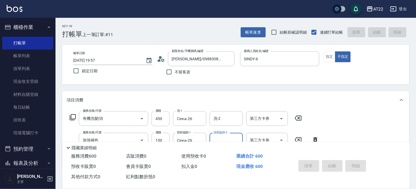
type input "2025/08/18 19:58"
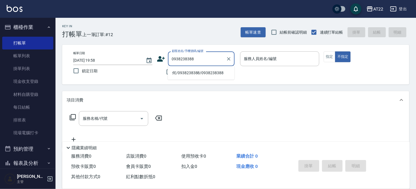
drag, startPoint x: 199, startPoint y: 74, endPoint x: 192, endPoint y: 73, distance: 6.1
click at [199, 74] on li "何/0938238388/0938238388" at bounding box center [201, 72] width 67 height 9
type input "何/0938238388/0938238388"
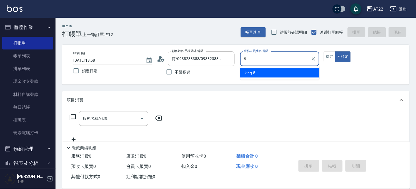
type input "king-5"
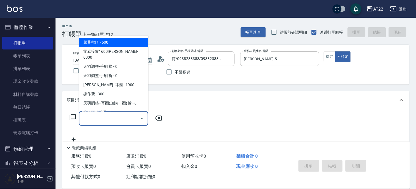
click at [99, 116] on div "服務名稱/代號 服務名稱/代號" at bounding box center [113, 118] width 69 height 15
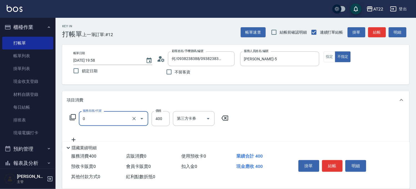
type input "有機洗髮(0)"
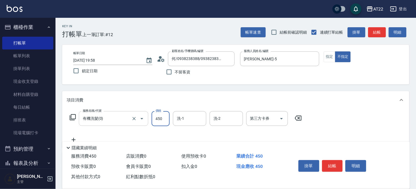
type input "450"
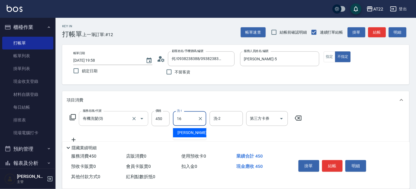
type input "Joe-16"
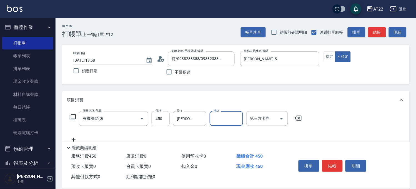
click at [74, 136] on div "服務名稱/代號 有機洗髮(0) 服務名稱/代號 價格 450 價格 洗-1 Joe-16 洗-1 洗-2 洗-2 第三方卡券 第三方卡券" at bounding box center [186, 127] width 239 height 32
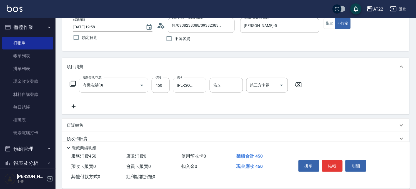
scroll to position [82, 0]
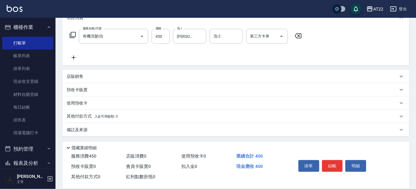
click at [74, 56] on icon at bounding box center [74, 57] width 14 height 7
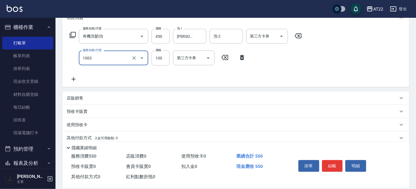
type input "造型(1003)"
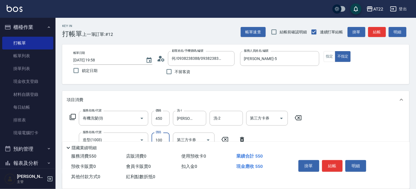
scroll to position [0, 0]
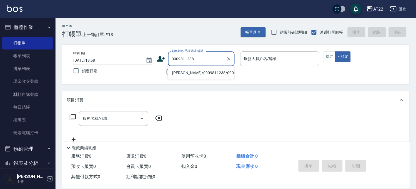
click at [212, 73] on li "陳美玉/0909811238/0909811238" at bounding box center [201, 72] width 67 height 9
type input "陳美玉/0909811238/0909811238"
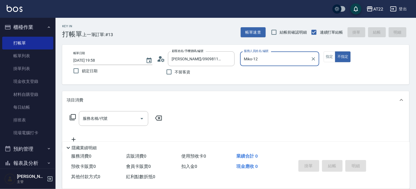
click at [265, 57] on input "Miko-12" at bounding box center [276, 59] width 66 height 10
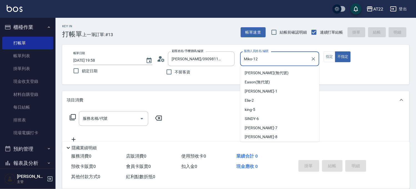
scroll to position [18, 0]
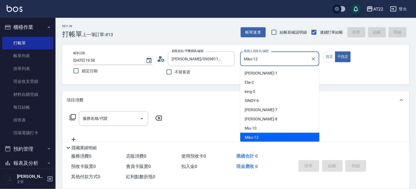
click at [265, 57] on input "Miko-12" at bounding box center [276, 59] width 66 height 10
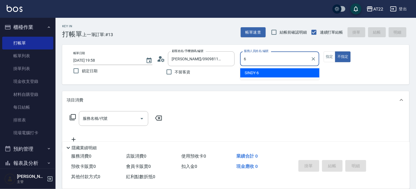
scroll to position [0, 0]
type input "SINDY-6"
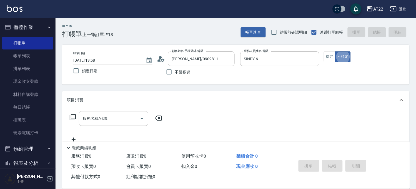
click at [118, 113] on div "服務名稱/代號" at bounding box center [113, 118] width 69 height 15
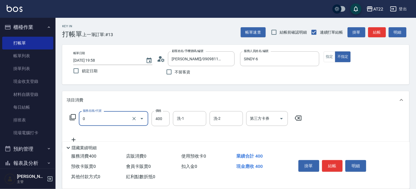
type input "有機洗髮(0)"
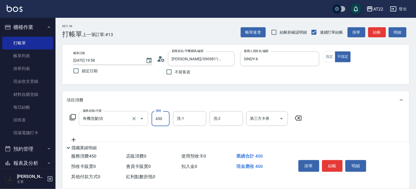
type input "450"
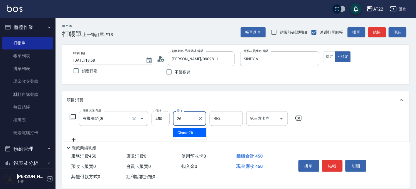
type input "Cinna-26"
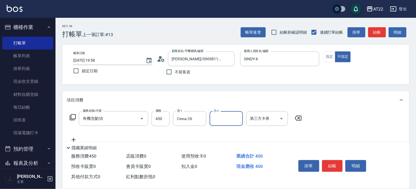
click at [74, 138] on icon at bounding box center [74, 139] width 14 height 7
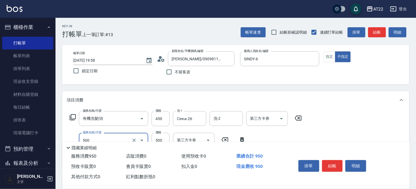
type input "剪髮(500)"
type input "200"
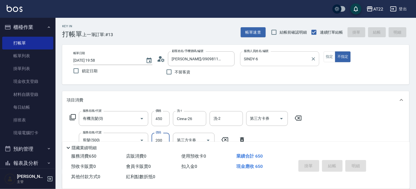
type input "2025/08/18 19:59"
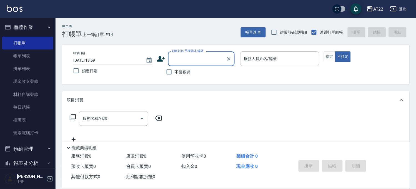
click at [161, 60] on icon at bounding box center [161, 59] width 8 height 6
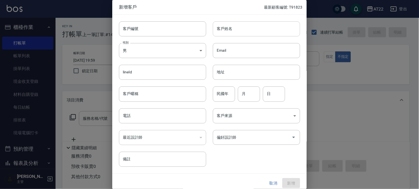
click at [248, 32] on input "客戶姓名" at bounding box center [256, 28] width 87 height 15
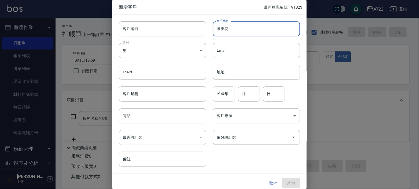
type input "陳美花"
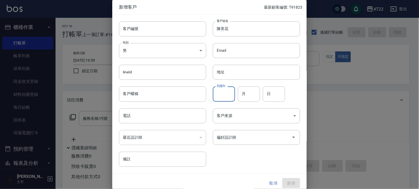
click at [224, 96] on input "民國年" at bounding box center [224, 93] width 22 height 15
type input "88"
type input "4"
type input "6"
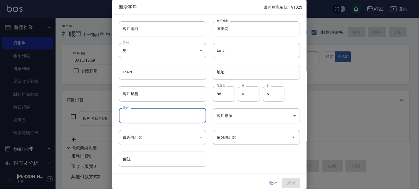
click at [149, 116] on input "電話" at bounding box center [162, 115] width 87 height 15
type input "0979515406"
click at [292, 181] on button "新增" at bounding box center [291, 183] width 18 height 10
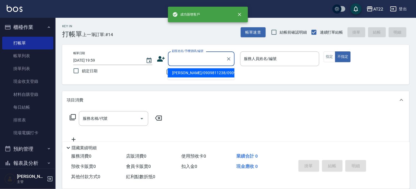
click at [204, 56] on input "顧客姓名/手機號碼/編號" at bounding box center [197, 59] width 53 height 10
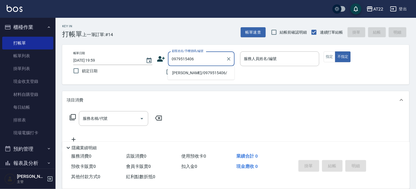
click at [198, 71] on li "陳美花/0979515406/" at bounding box center [201, 72] width 67 height 9
type input "陳美花/0979515406/"
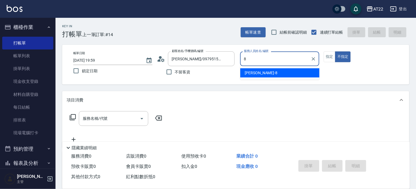
type input "Zoe-8"
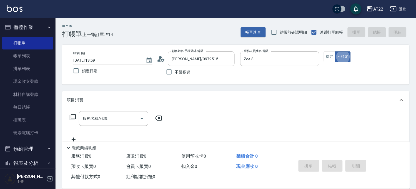
click at [112, 128] on div "服務名稱/代號 服務名稱/代號" at bounding box center [116, 127] width 99 height 32
click at [111, 126] on div "服務名稱/代號 服務名稱/代號" at bounding box center [116, 127] width 99 height 32
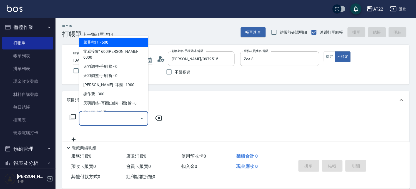
click at [109, 123] on input "服務名稱/代號" at bounding box center [109, 119] width 56 height 10
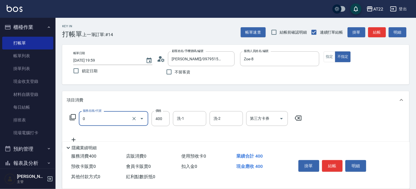
type input "有機洗髮(0)"
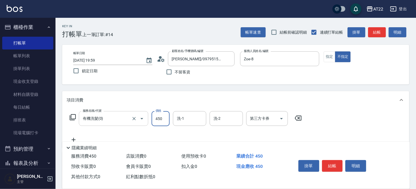
type input "450"
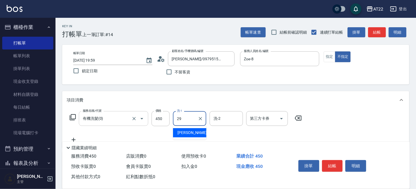
type input "Joyce-29"
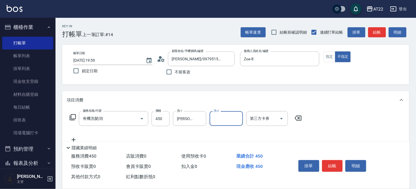
click at [71, 139] on icon at bounding box center [74, 139] width 14 height 7
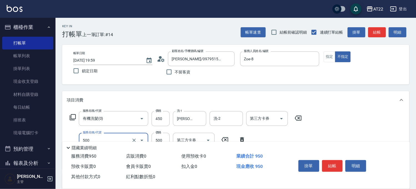
type input "剪髮(500)"
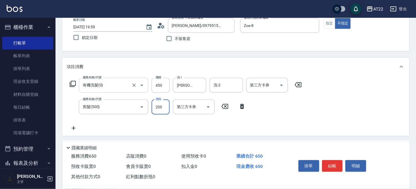
scroll to position [92, 0]
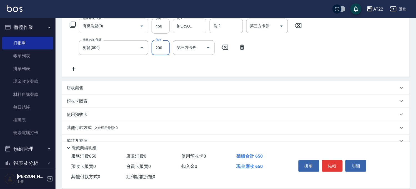
type input "200"
click at [76, 66] on icon at bounding box center [74, 69] width 14 height 7
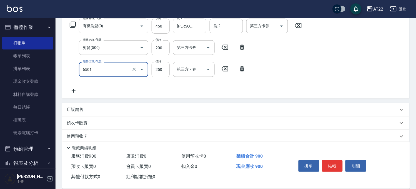
type input "升級滋養護髮(6501)"
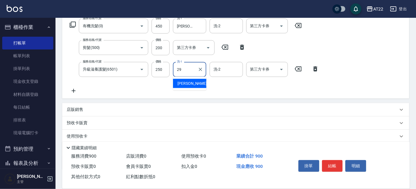
type input "Joyce-29"
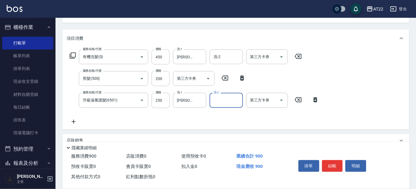
scroll to position [0, 0]
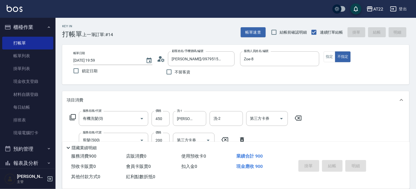
type input "2025/08/18 20:00"
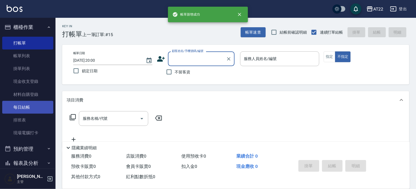
scroll to position [31, 0]
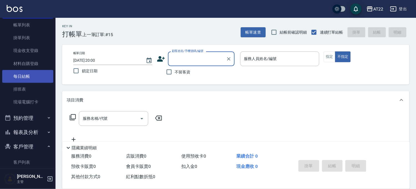
click at [26, 77] on link "每日結帳" at bounding box center [27, 76] width 51 height 13
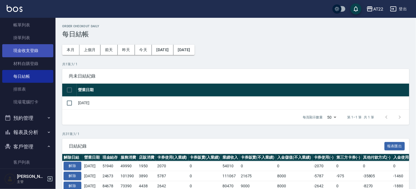
click at [21, 53] on link "現金收支登錄" at bounding box center [27, 50] width 51 height 13
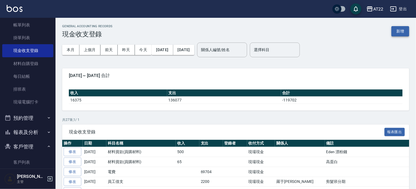
click at [403, 29] on button "新增" at bounding box center [401, 31] width 18 height 10
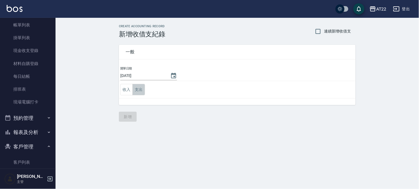
click at [140, 87] on button "支出" at bounding box center [138, 89] width 12 height 11
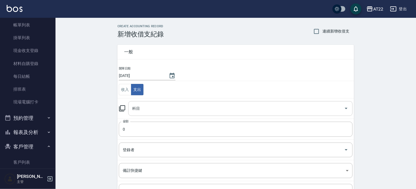
click at [189, 110] on input "科目" at bounding box center [236, 109] width 211 height 10
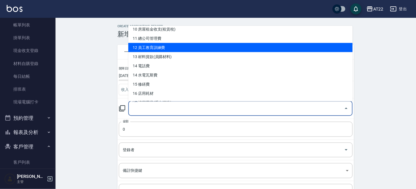
scroll to position [154, 0]
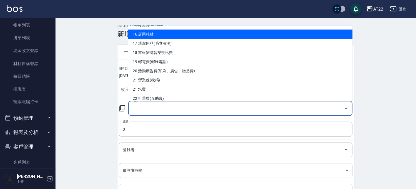
click at [151, 37] on li "16 店用耗材" at bounding box center [240, 33] width 224 height 9
type input "16 店用耗材"
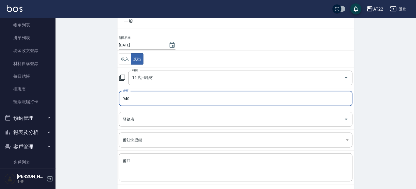
scroll to position [56, 0]
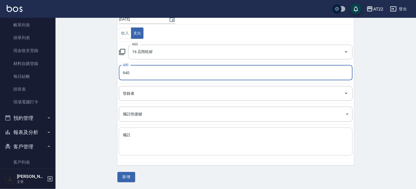
type input "940"
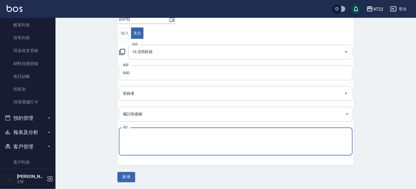
click at [149, 140] on textarea "備註" at bounding box center [236, 141] width 226 height 19
type textarea "貝巧思"
click at [127, 176] on button "新增" at bounding box center [126, 177] width 18 height 10
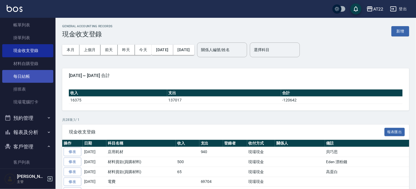
click at [32, 76] on link "每日結帳" at bounding box center [27, 76] width 51 height 13
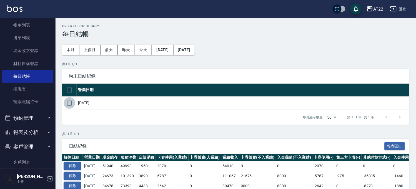
click at [73, 101] on input "checkbox" at bounding box center [70, 103] width 12 height 12
checkbox input "true"
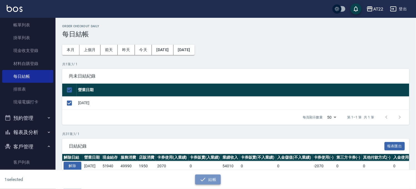
click at [206, 178] on icon "button" at bounding box center [203, 179] width 7 height 7
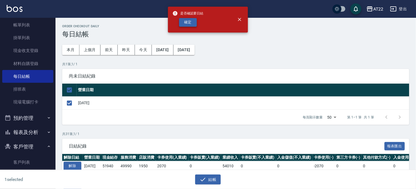
click at [187, 19] on button "確定" at bounding box center [188, 22] width 18 height 9
checkbox input "false"
